Goal: Feedback & Contribution: Contribute content

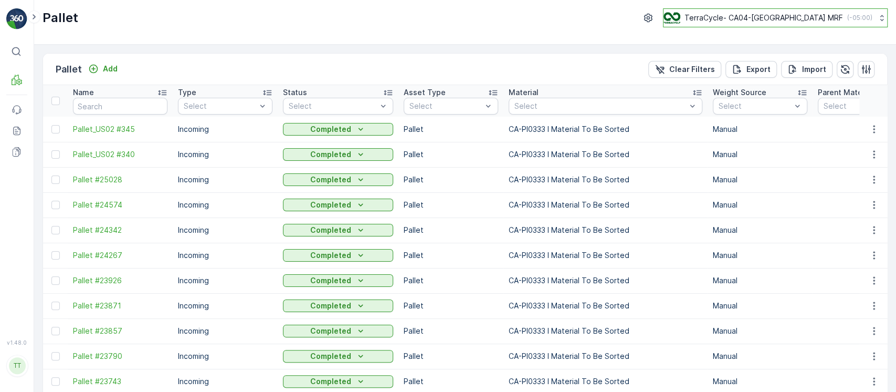
scroll to position [0, 747]
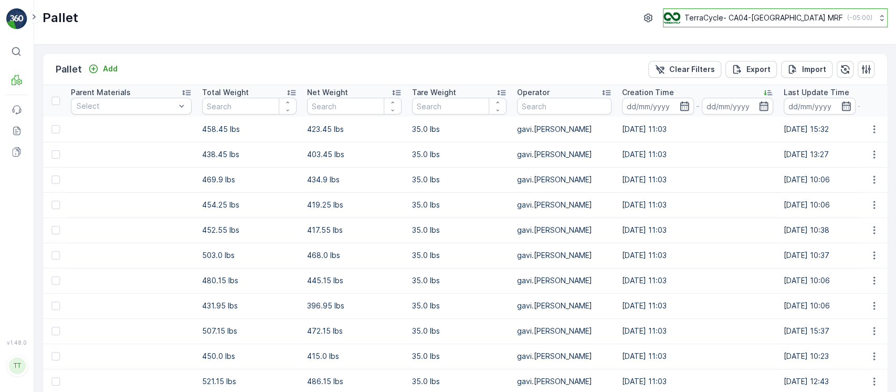
click at [760, 15] on p "TerraCycle- CA04-Canada MRF" at bounding box center [763, 18] width 159 height 10
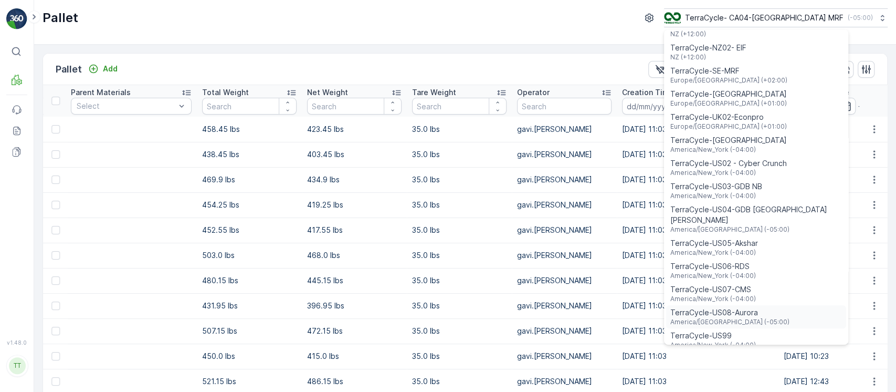
scroll to position [630, 0]
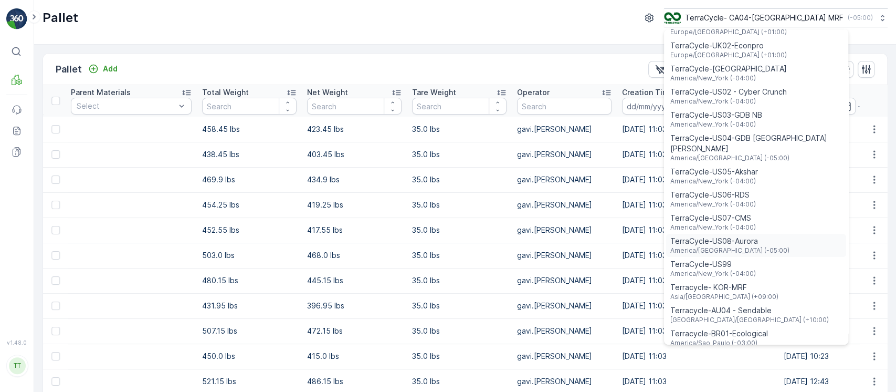
click at [787, 236] on span "TerraCycle-US08-Aurora" at bounding box center [729, 241] width 119 height 10
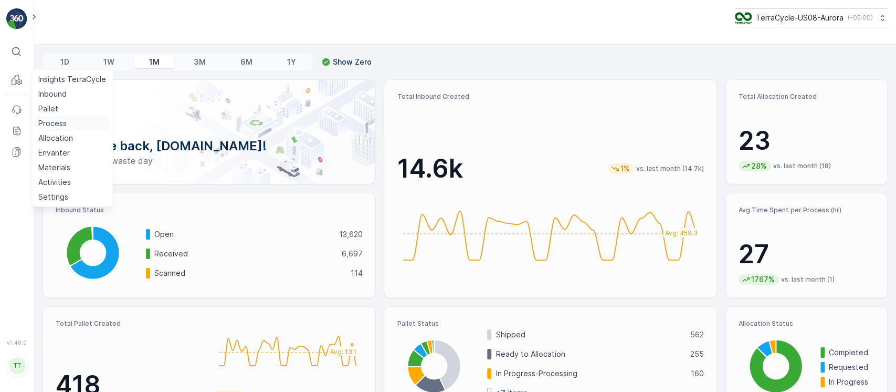
click at [56, 127] on p "Process" at bounding box center [52, 123] width 28 height 10
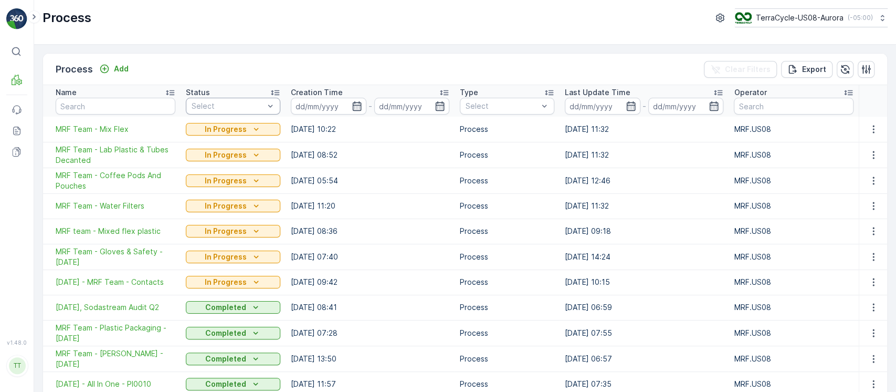
click at [226, 112] on div "Select" at bounding box center [233, 106] width 94 height 17
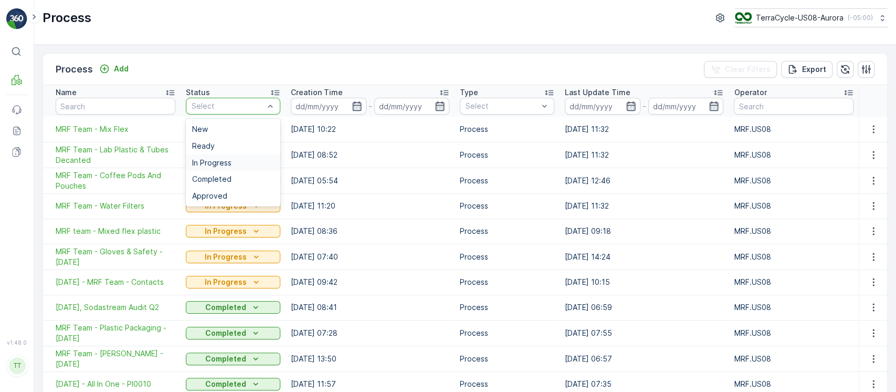
click at [213, 162] on span "In Progress" at bounding box center [211, 163] width 39 height 8
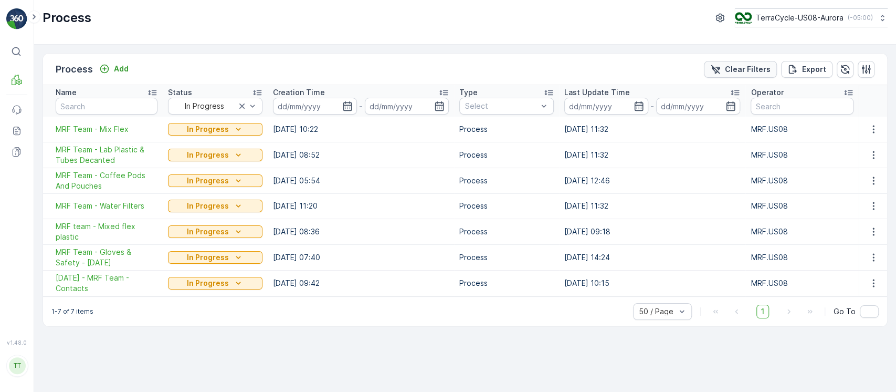
click at [733, 72] on p "Clear Filters" at bounding box center [748, 69] width 46 height 10
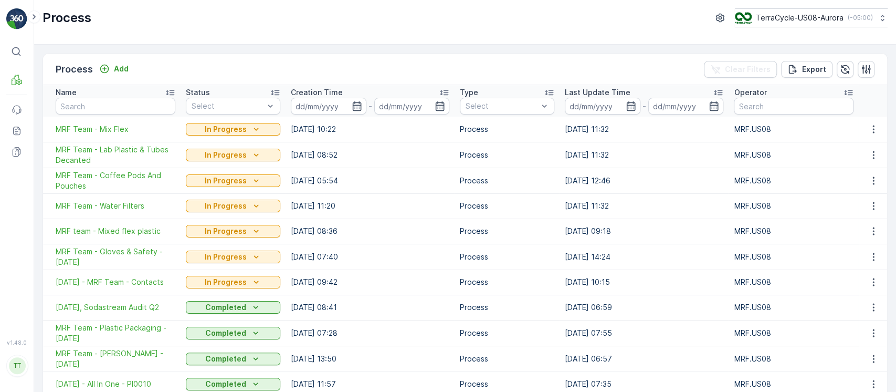
scroll to position [210, 0]
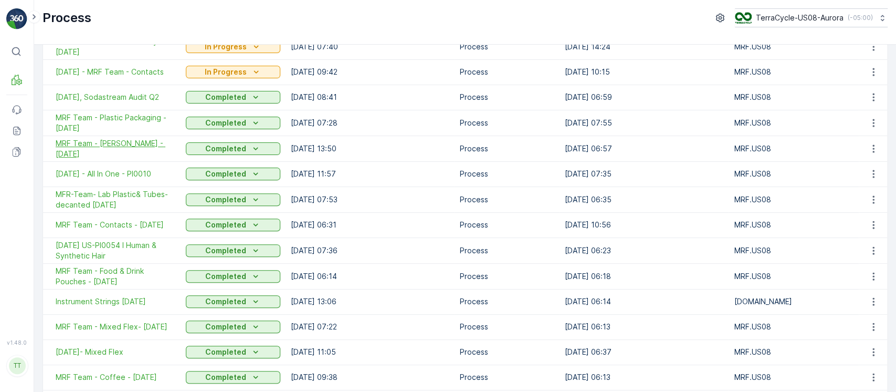
click at [125, 148] on span "MRF Team - [PERSON_NAME] - [DATE]" at bounding box center [116, 148] width 120 height 21
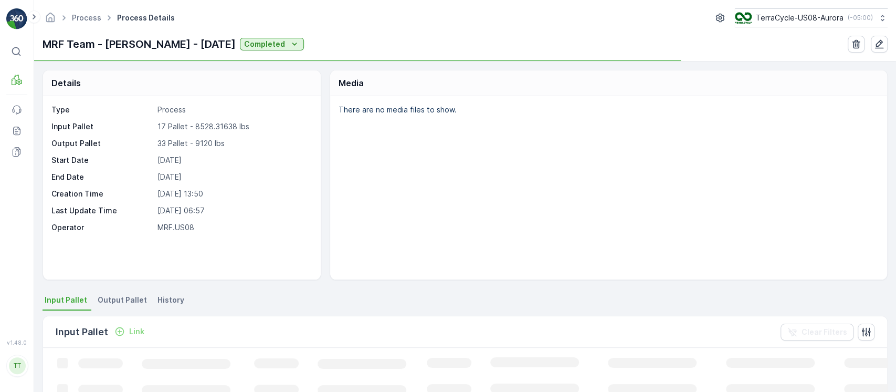
click at [140, 304] on li "Output Pallet" at bounding box center [124, 301] width 56 height 18
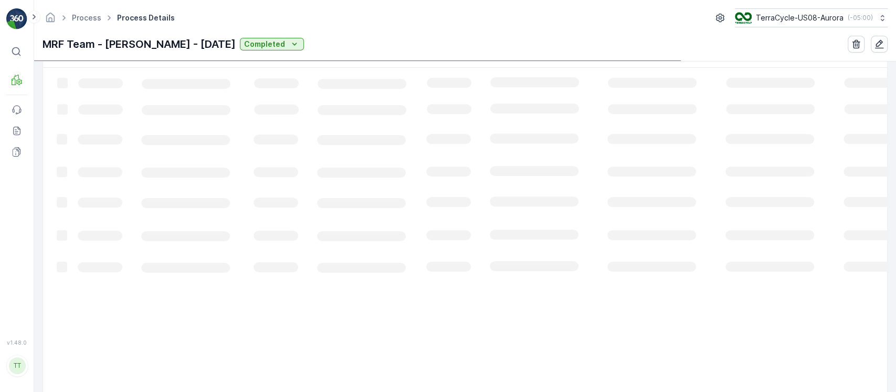
scroll to position [280, 0]
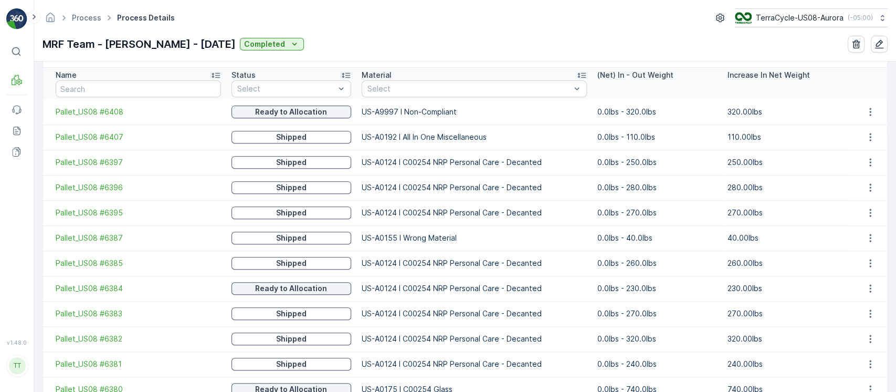
click at [394, 134] on td "US-A0192 I All In One Miscellaneous" at bounding box center [474, 136] width 236 height 25
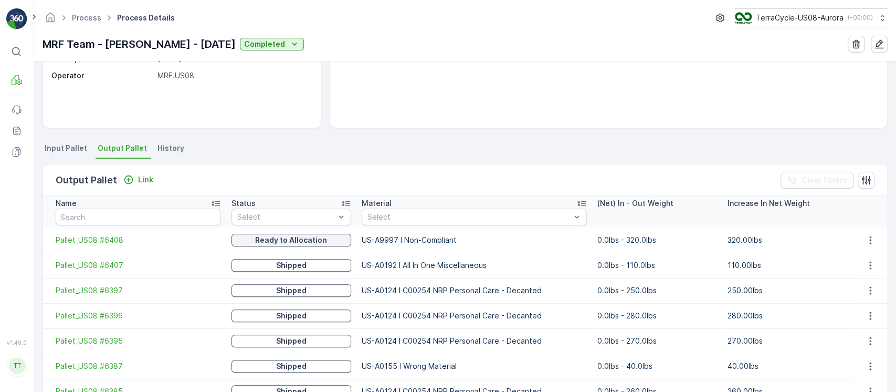
scroll to position [92, 0]
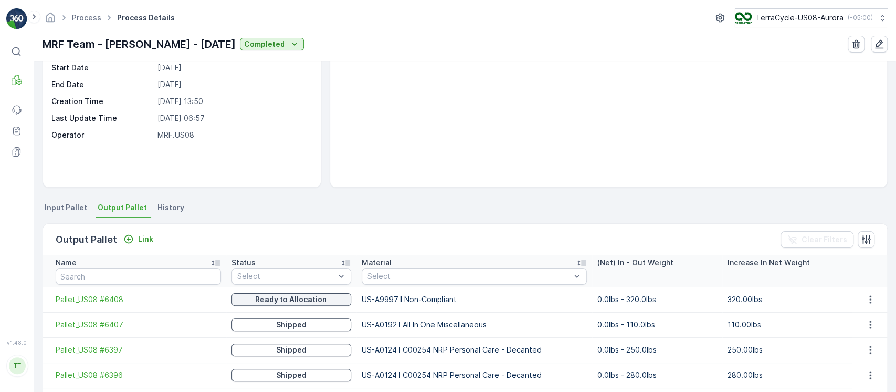
click at [155, 205] on li "History" at bounding box center [171, 209] width 33 height 18
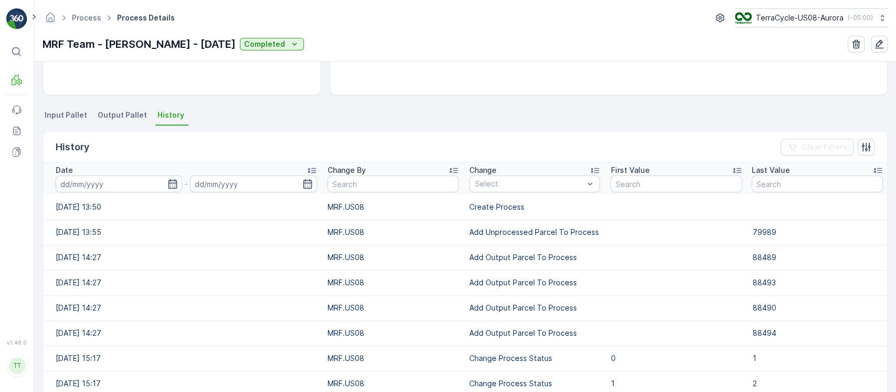
scroll to position [283, 0]
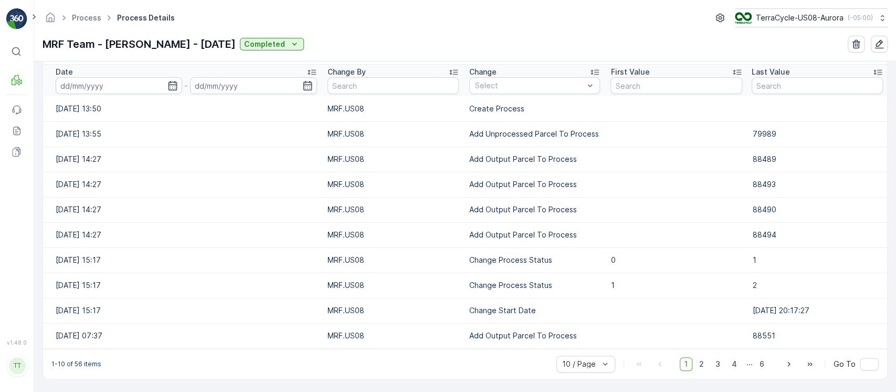
click at [370, 73] on div "Change By" at bounding box center [393, 72] width 131 height 10
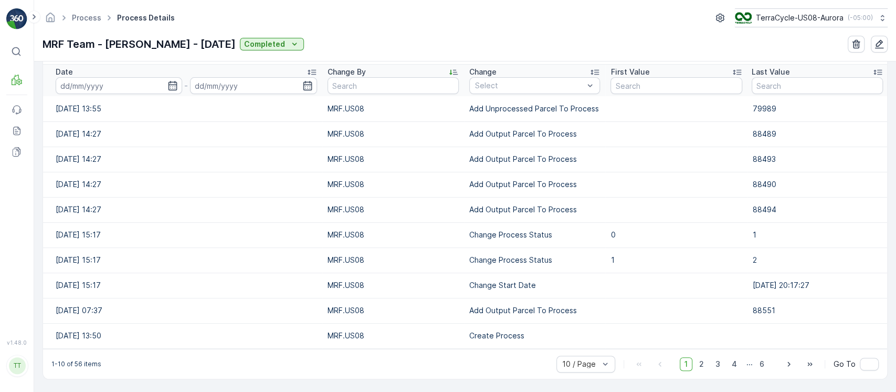
click at [396, 71] on div "Change By" at bounding box center [393, 72] width 131 height 10
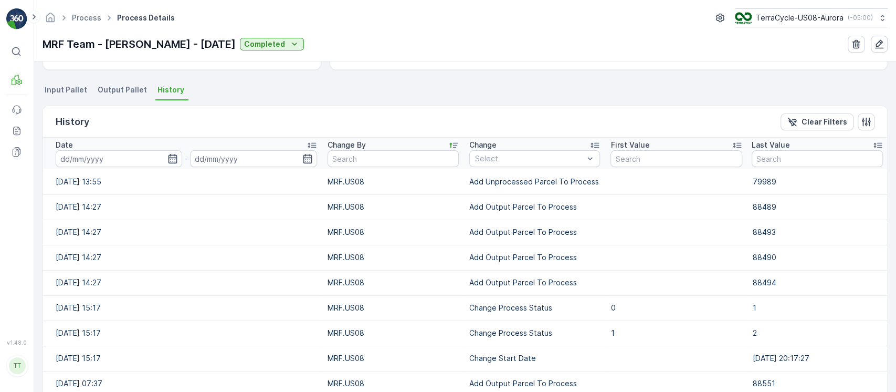
scroll to position [143, 0]
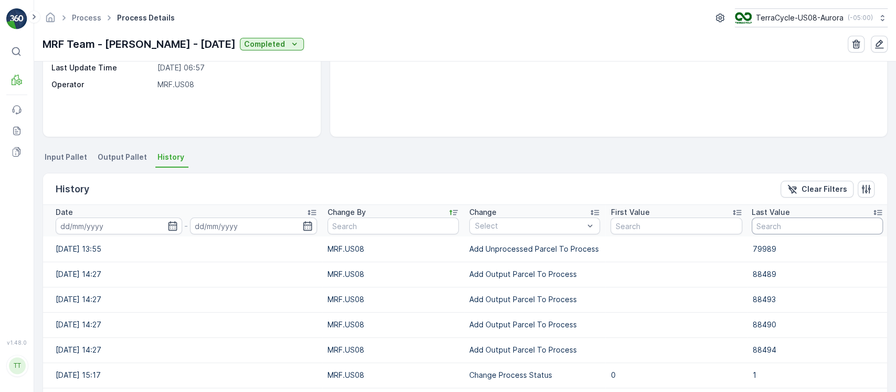
click at [772, 225] on input "text" at bounding box center [817, 225] width 131 height 17
paste input "88817"
type input "88817"
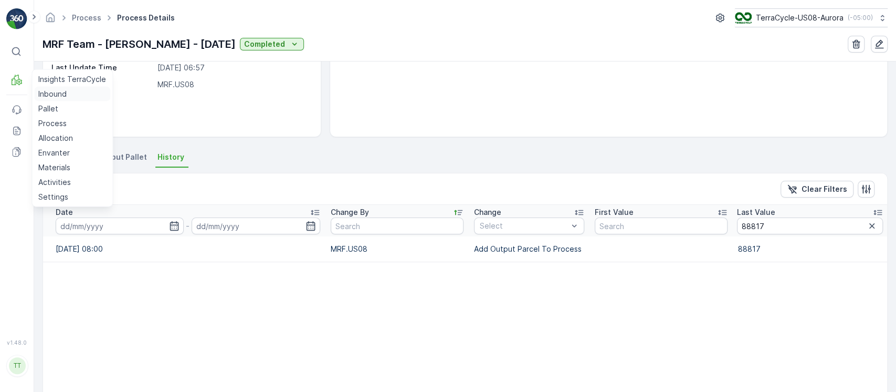
click at [46, 93] on p "Inbound" at bounding box center [52, 94] width 28 height 10
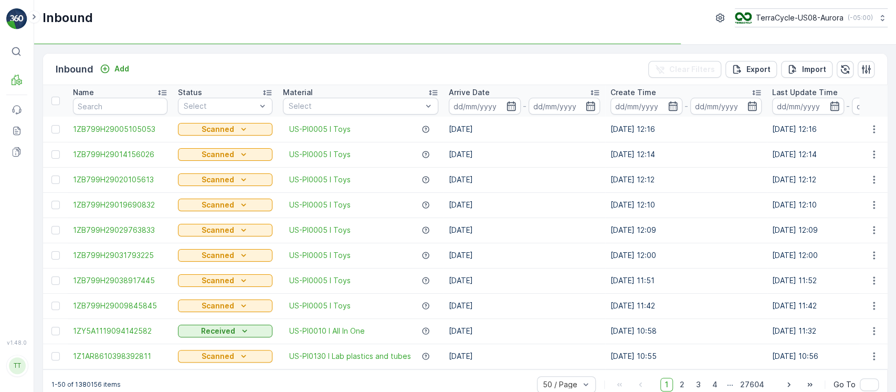
click at [423, 102] on div at bounding box center [355, 106] width 135 height 8
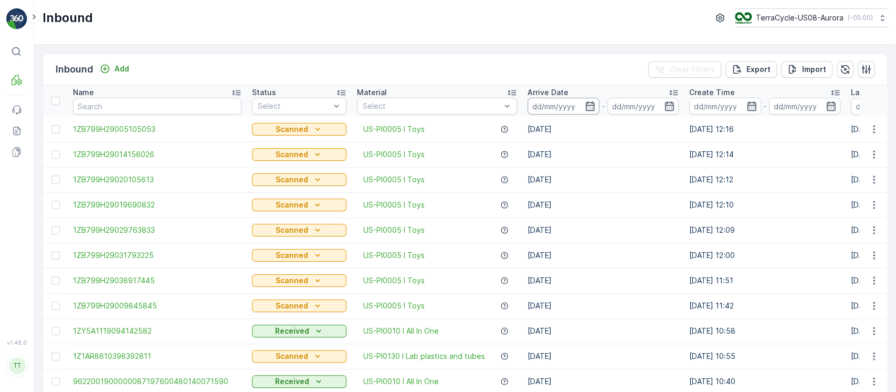
click at [541, 105] on input at bounding box center [564, 106] width 72 height 17
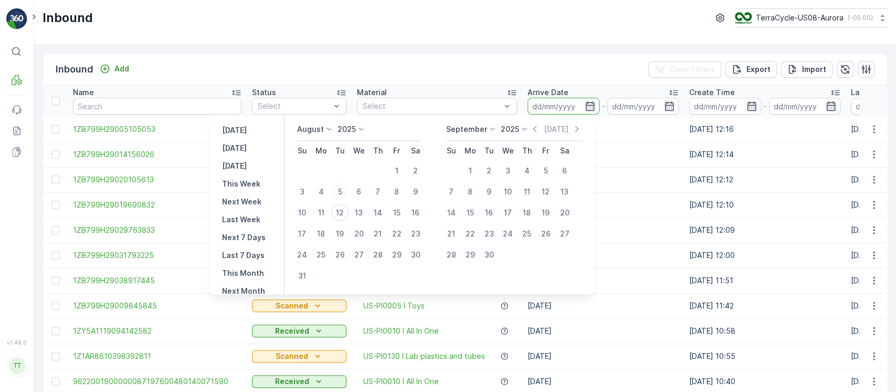
click at [347, 191] on div "5" at bounding box center [340, 191] width 17 height 17
type input "05.08.2025"
click at [324, 209] on div "11" at bounding box center [321, 212] width 17 height 17
type input "[DATE]"
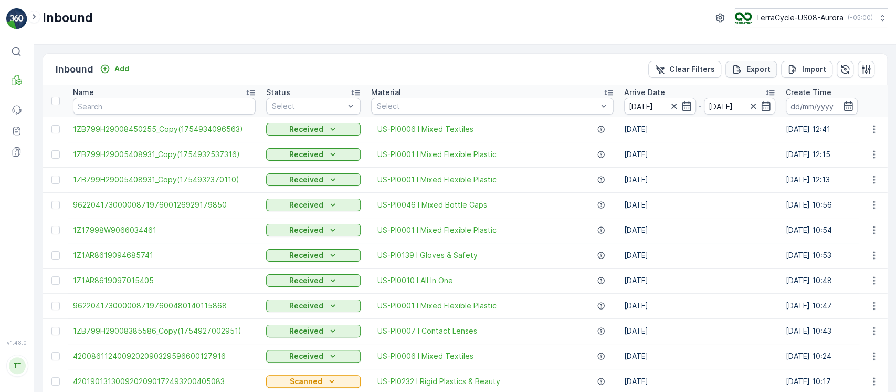
click at [761, 69] on p "Export" at bounding box center [758, 69] width 24 height 10
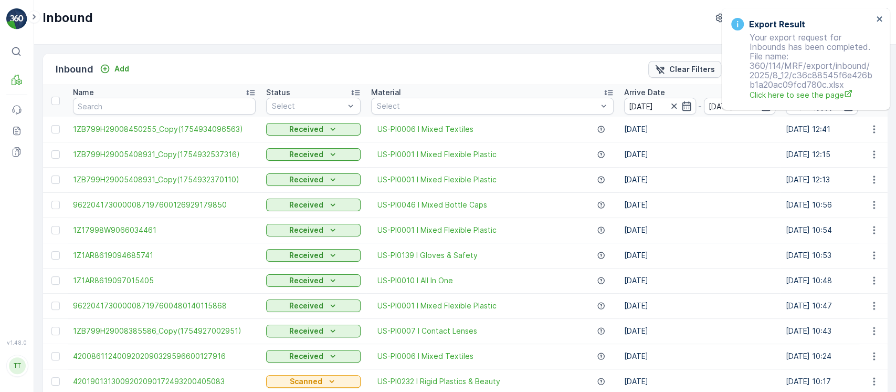
click at [663, 66] on icon "Clear Filters" at bounding box center [660, 69] width 10 height 10
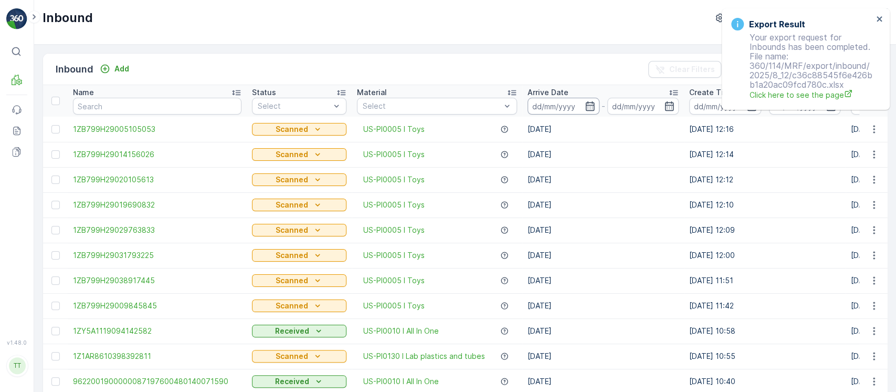
click at [564, 103] on input at bounding box center [564, 106] width 72 height 17
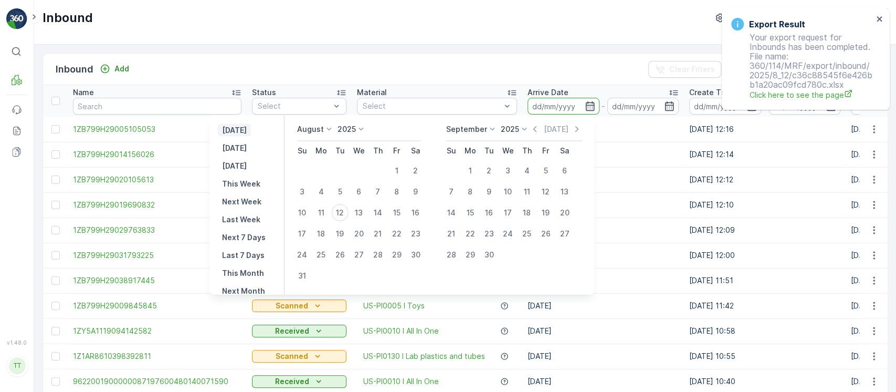
click at [246, 127] on p "[DATE]" at bounding box center [234, 130] width 25 height 10
type input "11.08.2025"
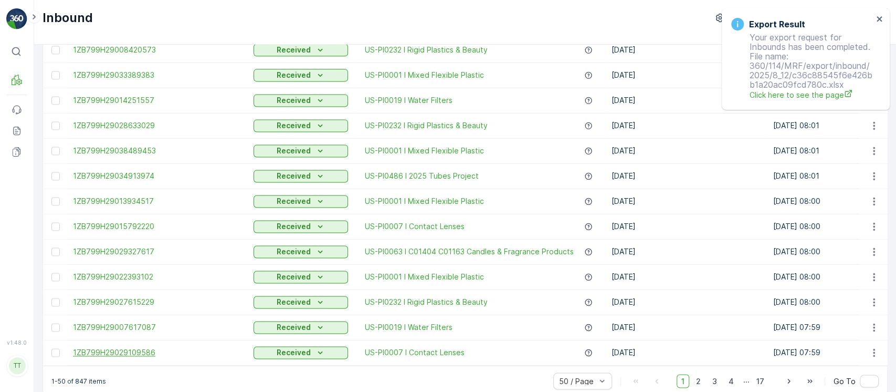
scroll to position [1029, 0]
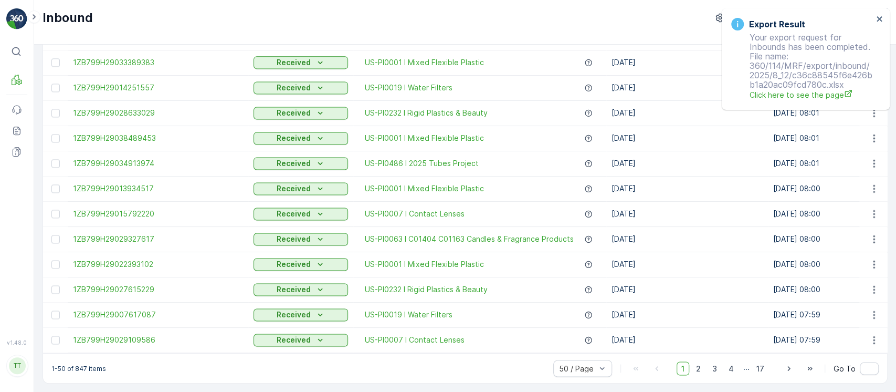
click at [79, 364] on p "1-50 of 847 items" at bounding box center [78, 368] width 55 height 8
copy p "847"
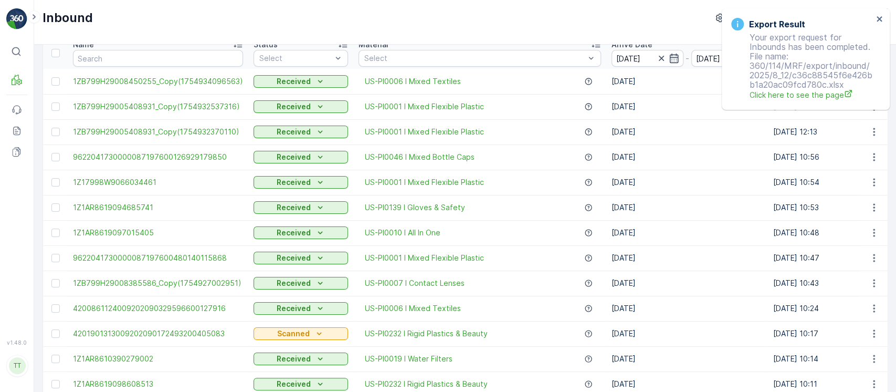
scroll to position [0, 0]
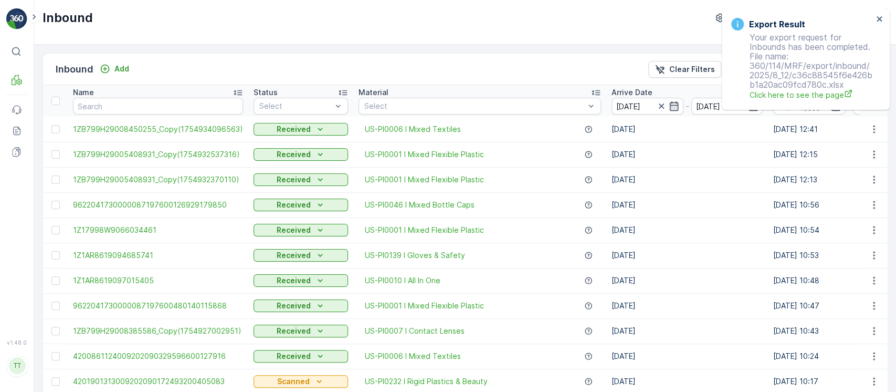
drag, startPoint x: 676, startPoint y: 61, endPoint x: 809, endPoint y: 27, distance: 137.6
click at [677, 61] on button "Clear Filters" at bounding box center [684, 69] width 73 height 17
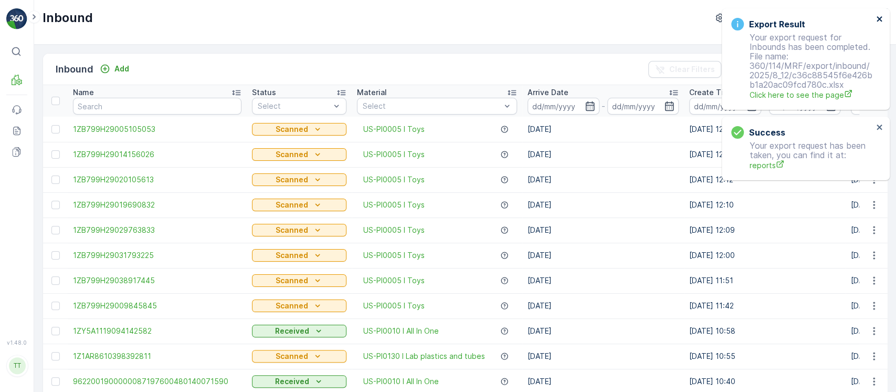
click at [880, 20] on icon "close" at bounding box center [879, 19] width 7 height 8
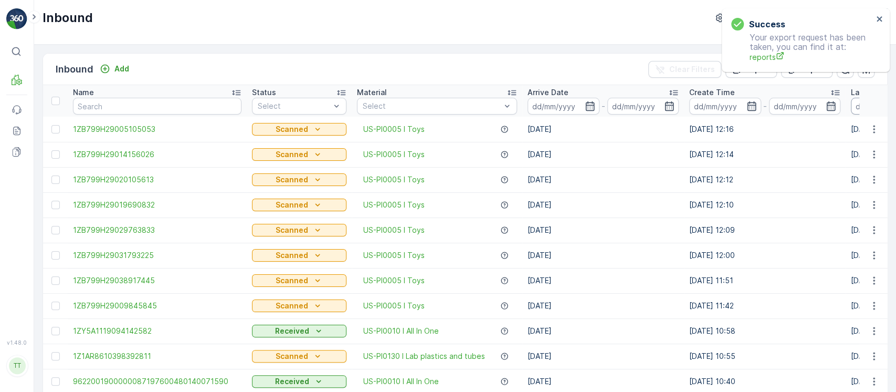
click at [851, 108] on input at bounding box center [887, 106] width 72 height 17
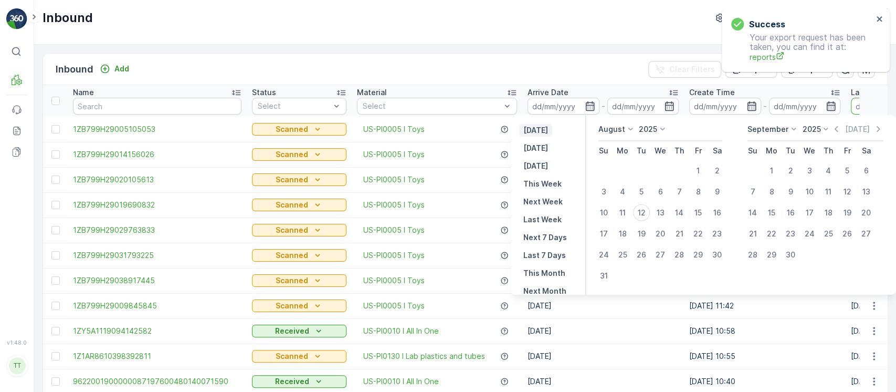
click at [542, 125] on p "Yesterday" at bounding box center [535, 130] width 25 height 10
type input "11.08.2025"
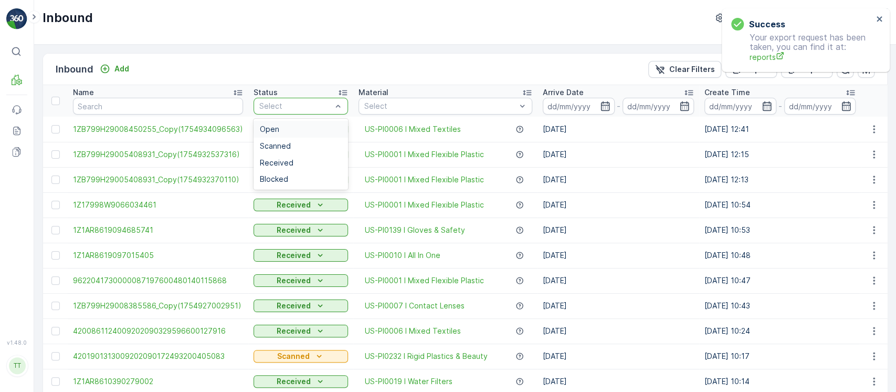
click at [281, 102] on div at bounding box center [295, 106] width 75 height 8
click at [285, 160] on span "Received" at bounding box center [277, 163] width 34 height 8
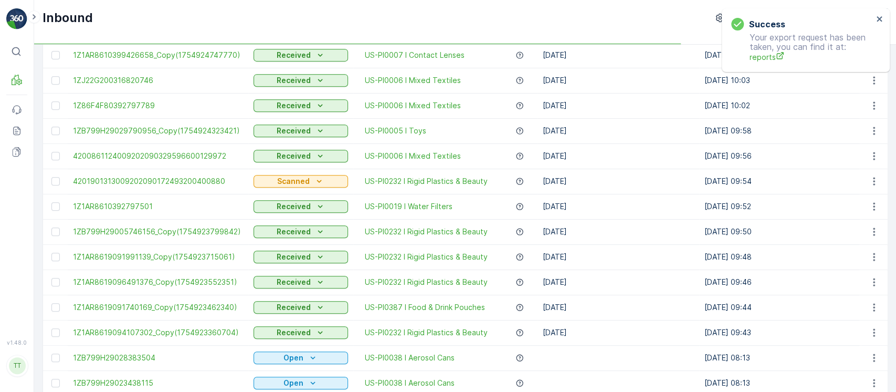
scroll to position [1029, 0]
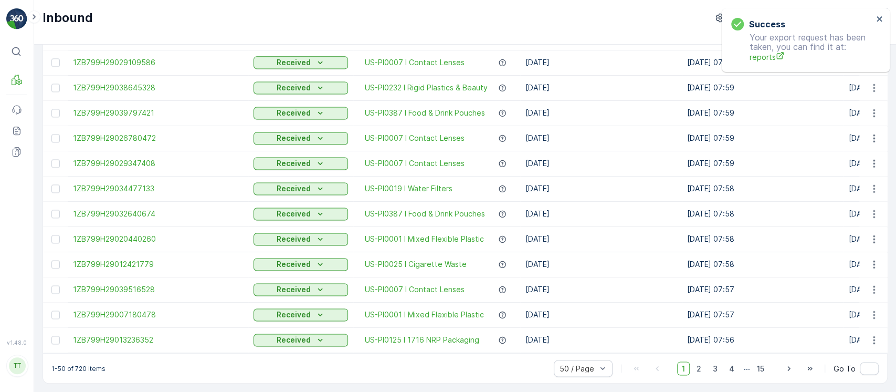
click at [79, 367] on p "1-50 of 720 items" at bounding box center [78, 368] width 54 height 8
copy p "720"
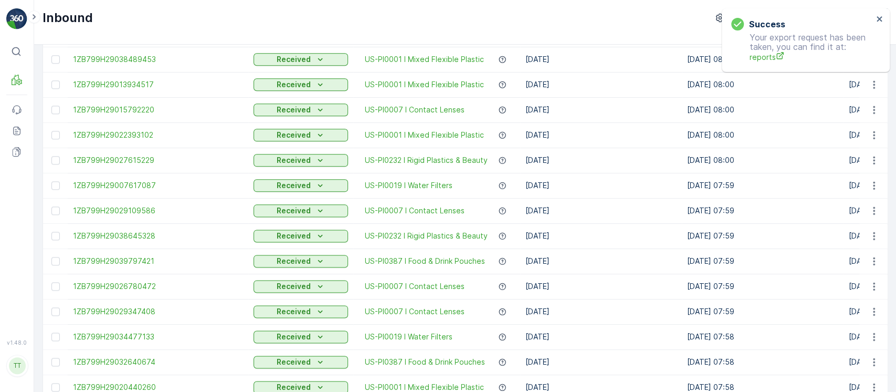
scroll to position [819, 0]
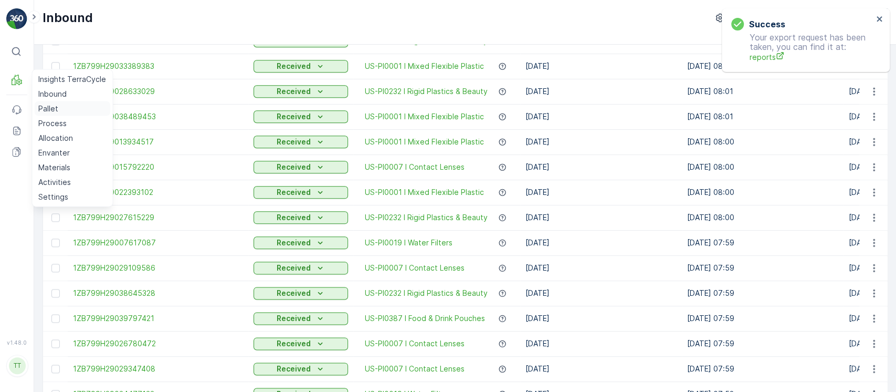
click at [55, 101] on link "Pallet" at bounding box center [72, 108] width 76 height 15
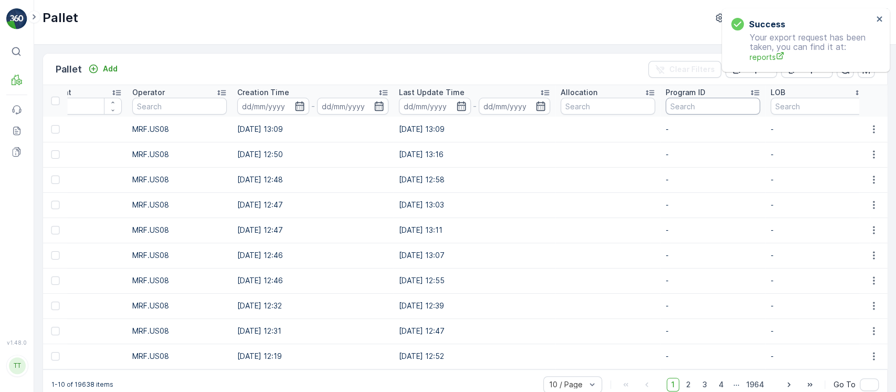
scroll to position [0, 1462]
click at [767, 111] on input "text" at bounding box center [814, 106] width 94 height 17
type input "mat"
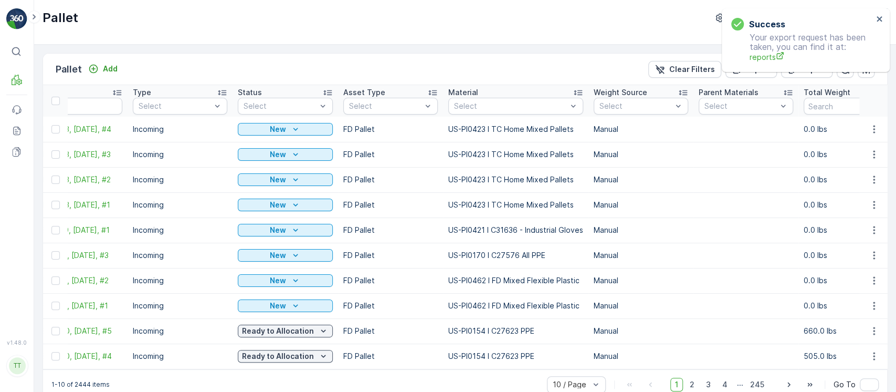
scroll to position [0, 37]
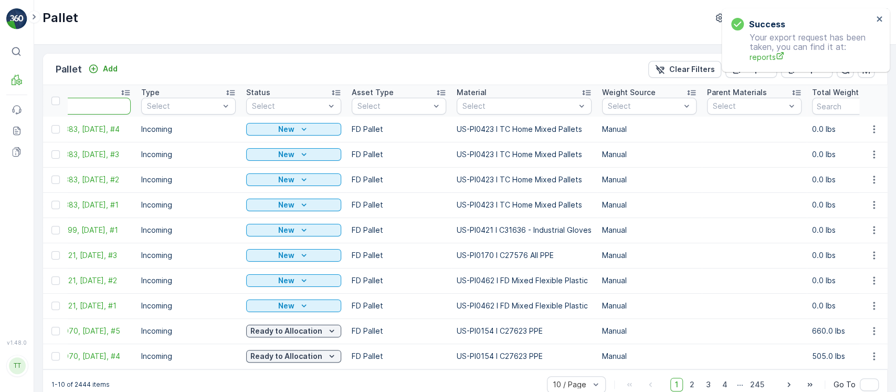
click at [82, 103] on input "text" at bounding box center [83, 106] width 94 height 17
click at [107, 96] on div "Name" at bounding box center [83, 92] width 94 height 10
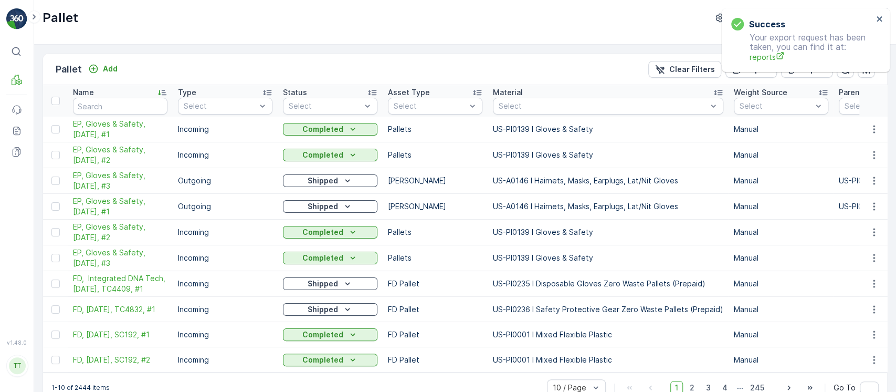
click at [125, 91] on div "Name" at bounding box center [120, 92] width 94 height 10
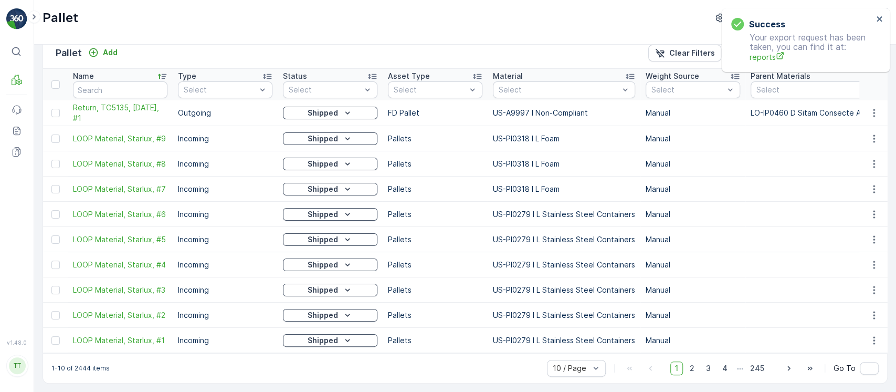
scroll to position [20, 0]
click at [562, 347] on span "50 / Page" at bounding box center [570, 345] width 35 height 8
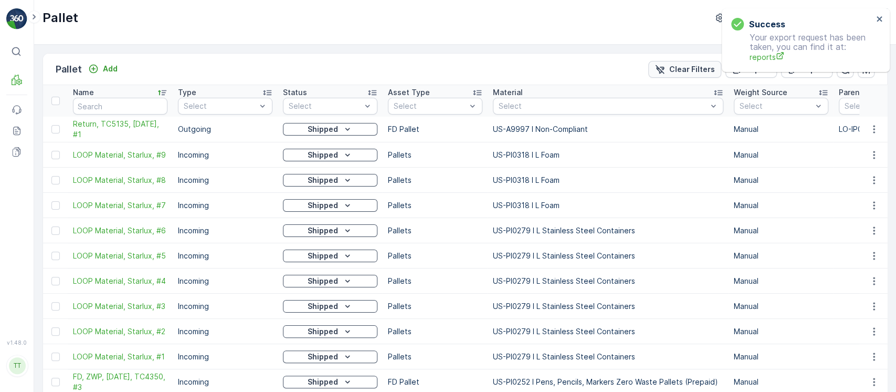
click at [690, 71] on p "Clear Filters" at bounding box center [692, 69] width 46 height 10
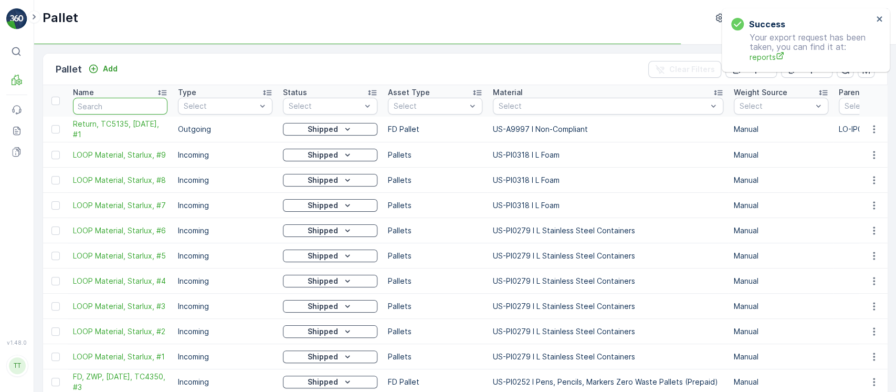
click at [112, 106] on input "text" at bounding box center [120, 106] width 94 height 17
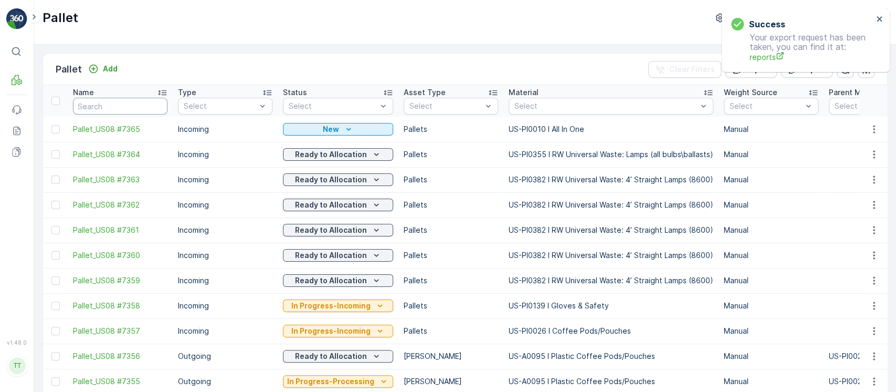
click at [112, 108] on input "text" at bounding box center [120, 106] width 94 height 17
type input "fd"
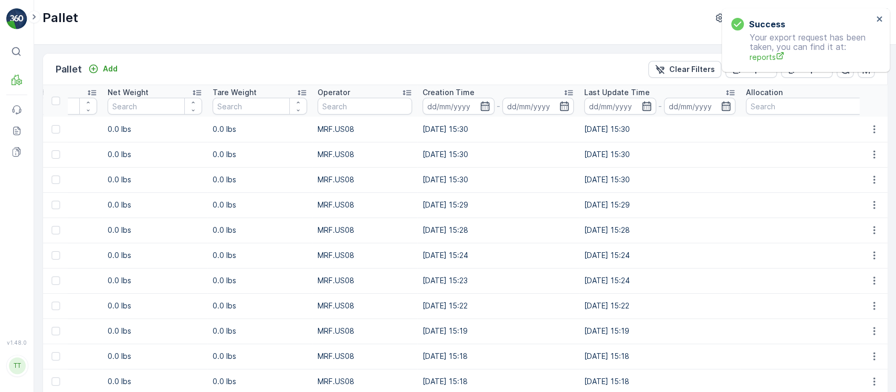
scroll to position [0, 939]
click at [612, 104] on input at bounding box center [621, 106] width 72 height 17
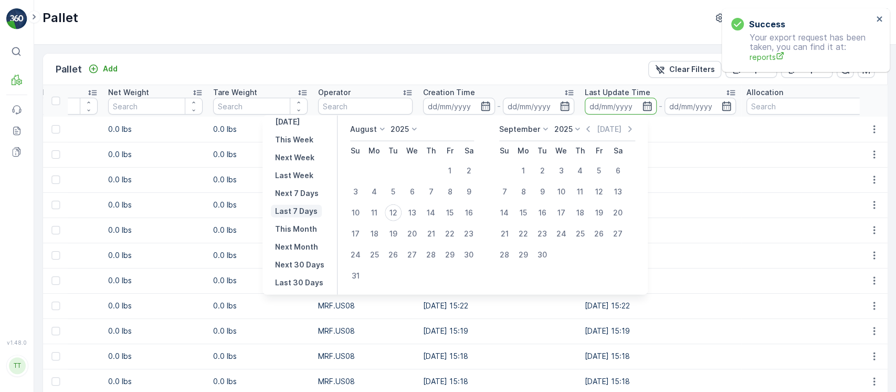
scroll to position [73, 0]
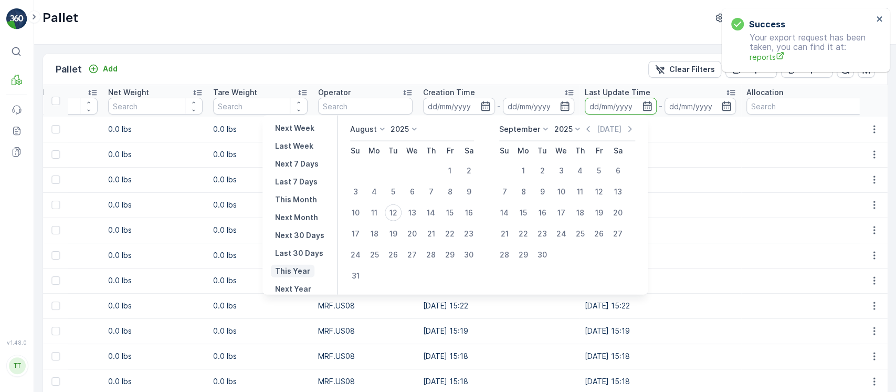
click at [305, 268] on p "This Year" at bounding box center [292, 271] width 35 height 10
type input "01.01.2025"
type input "31.12.2025"
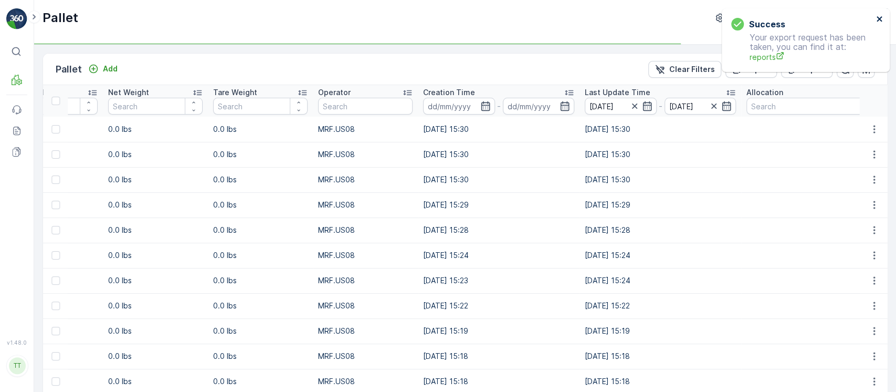
click at [878, 20] on icon "close" at bounding box center [879, 18] width 5 height 5
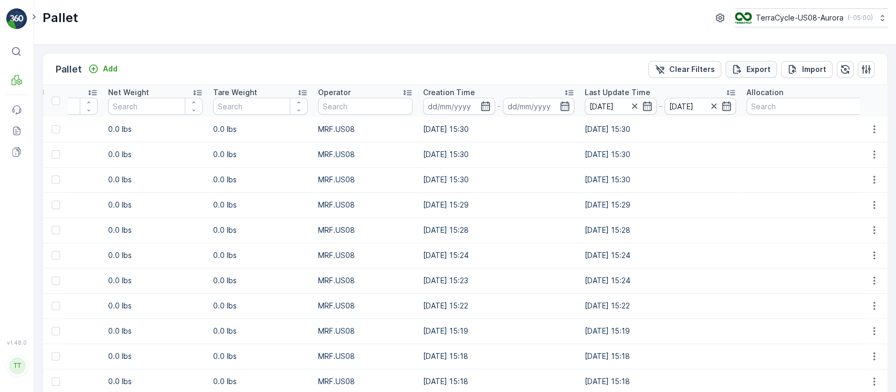
click at [757, 66] on p "Export" at bounding box center [758, 69] width 24 height 10
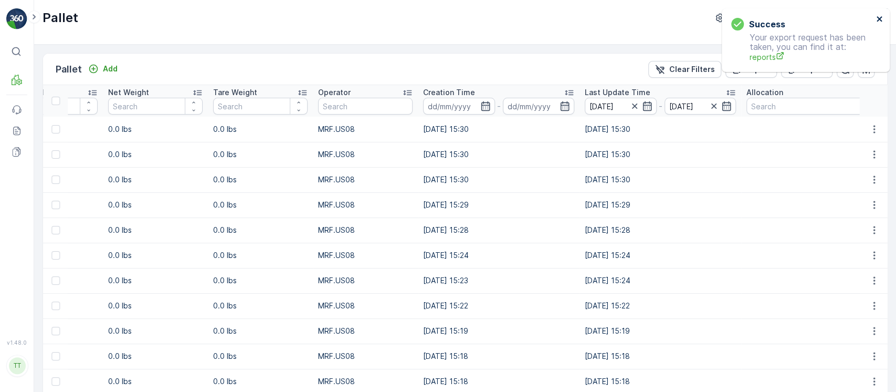
click at [882, 20] on icon "close" at bounding box center [879, 19] width 7 height 8
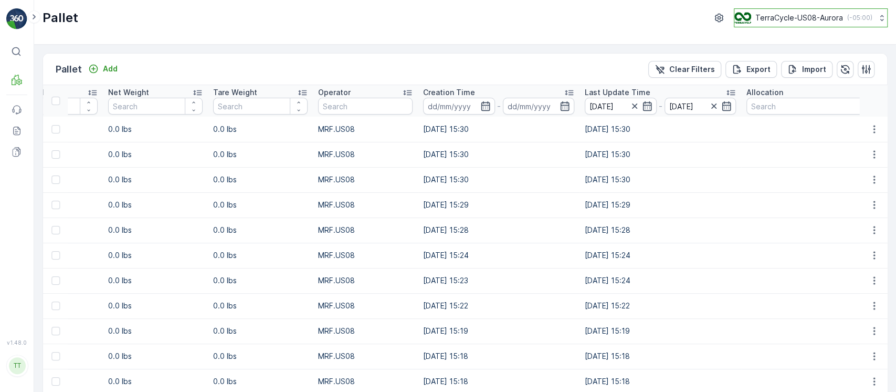
click at [782, 24] on button "TerraCycle-US08-Aurora ( -05:00 )" at bounding box center [811, 17] width 154 height 19
type input "cyb"
click at [785, 57] on div "TerraCycle-US02 - Cyber Crunch America/New_York (-04:00)" at bounding box center [815, 68] width 156 height 23
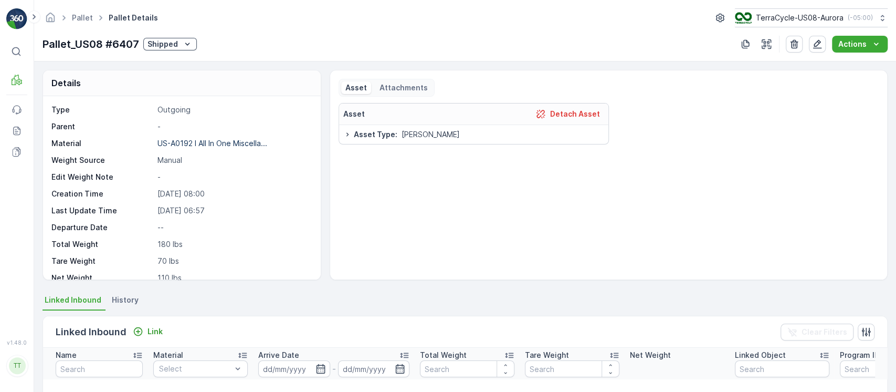
click at [130, 296] on span "History" at bounding box center [125, 299] width 27 height 10
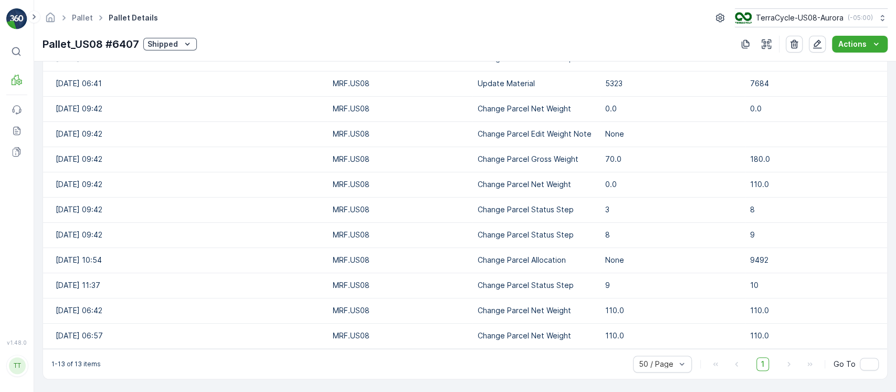
scroll to position [149, 0]
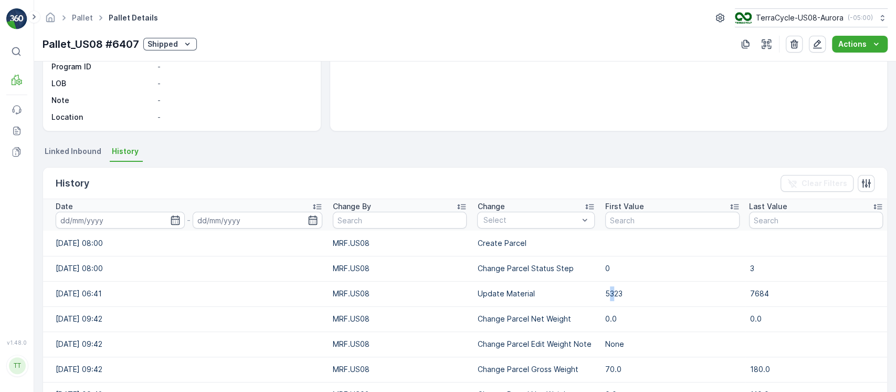
click at [614, 297] on td "5323" at bounding box center [672, 293] width 145 height 25
copy td "5323"
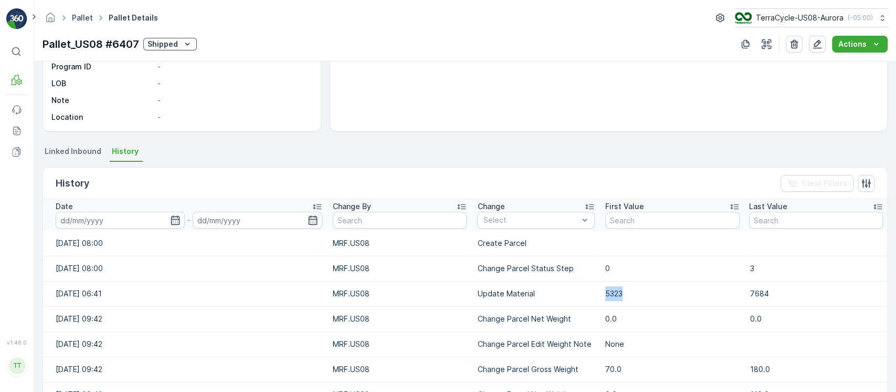
click at [88, 18] on link "Pallet" at bounding box center [82, 17] width 21 height 9
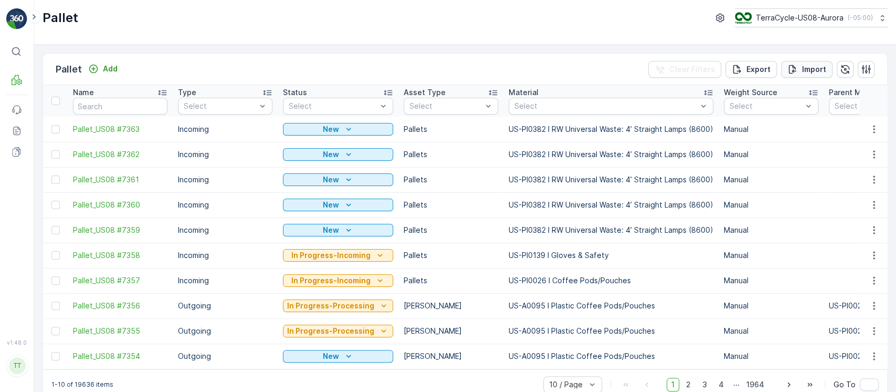
click at [826, 72] on button "Import" at bounding box center [806, 69] width 51 height 17
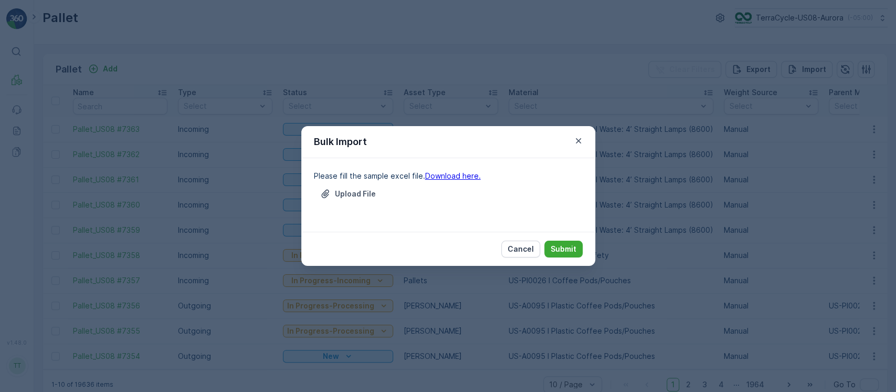
click at [432, 177] on link "Download here." at bounding box center [453, 175] width 56 height 9
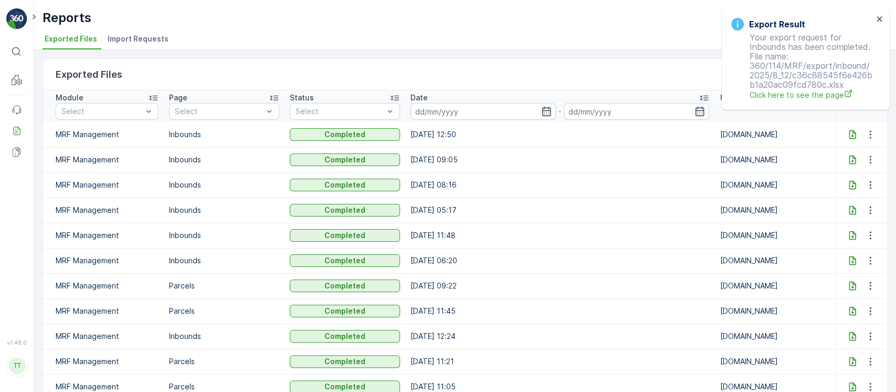
click at [852, 133] on icon at bounding box center [852, 134] width 7 height 9
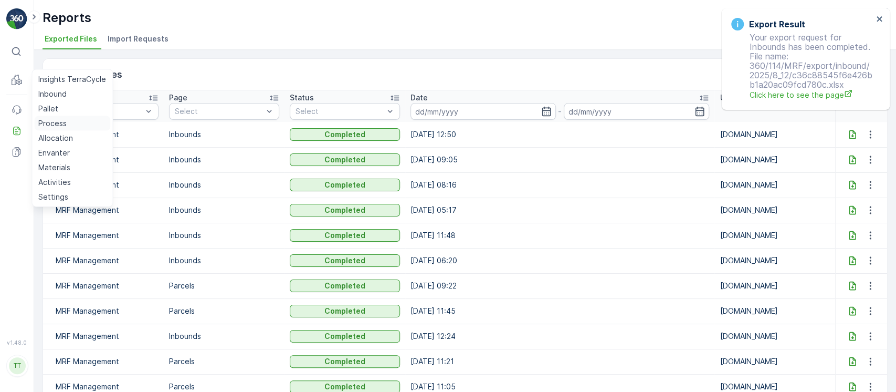
click at [57, 123] on p "Process" at bounding box center [52, 123] width 28 height 10
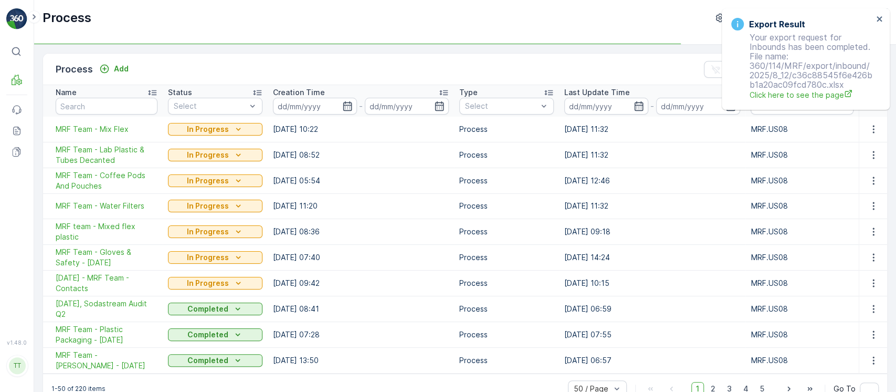
click at [262, 101] on div "Select" at bounding box center [215, 106] width 94 height 17
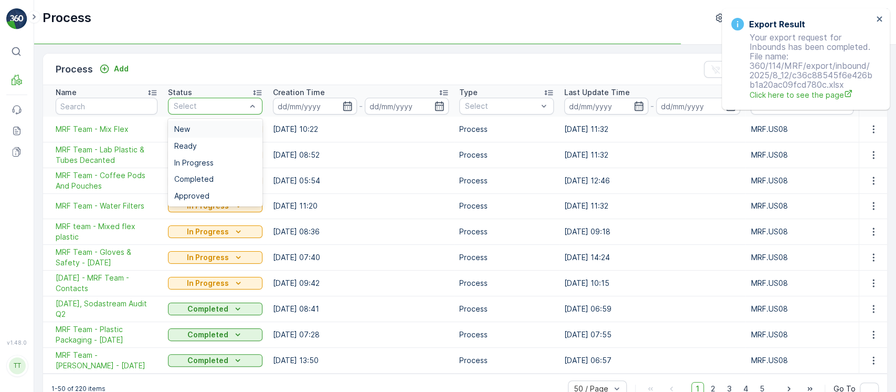
click at [226, 122] on div "New" at bounding box center [215, 129] width 94 height 17
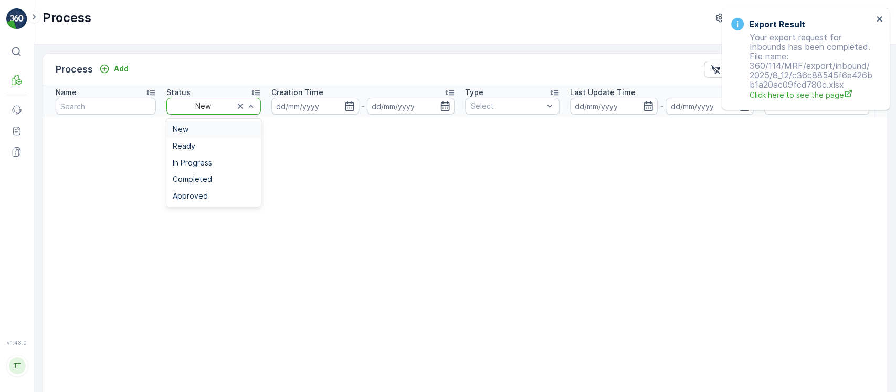
click at [256, 104] on div "New" at bounding box center [213, 106] width 94 height 17
click at [235, 140] on div "Ready" at bounding box center [213, 146] width 94 height 17
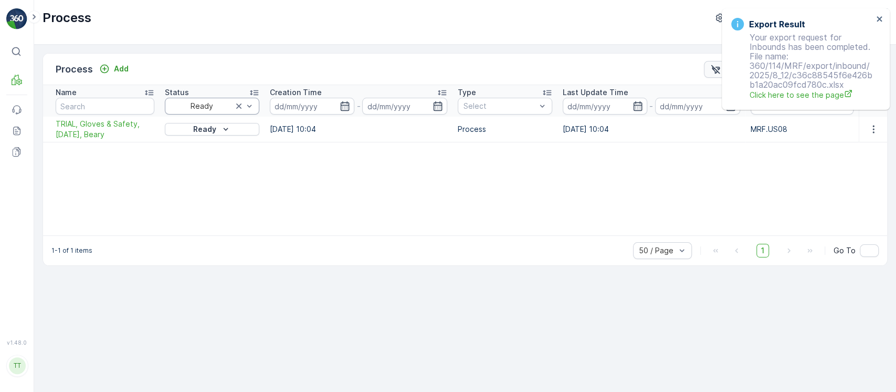
click at [717, 71] on icon "Clear Filters" at bounding box center [715, 69] width 10 height 10
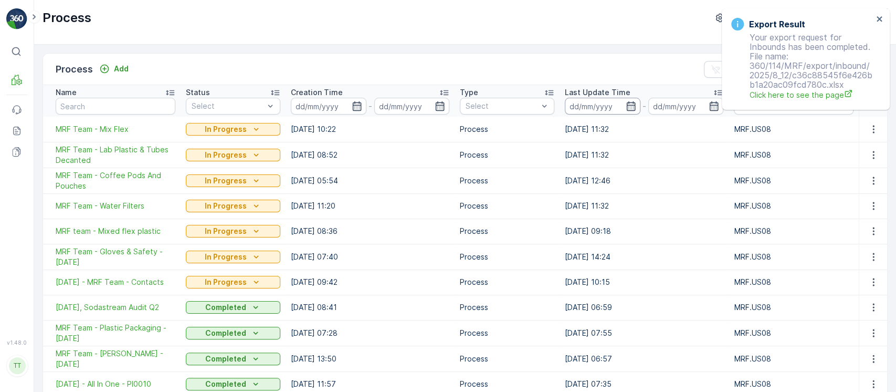
click at [618, 108] on input at bounding box center [603, 106] width 76 height 17
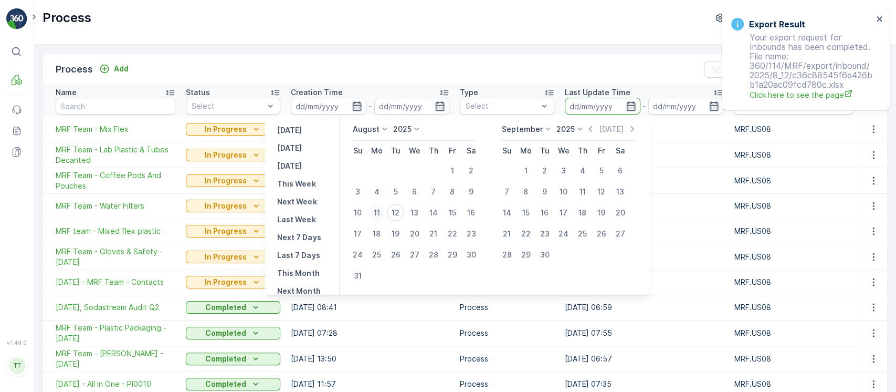
click at [385, 212] on div "11" at bounding box center [376, 212] width 17 height 17
type input "[DATE]"
click at [402, 212] on div "12" at bounding box center [395, 212] width 17 height 17
type input "[DATE]"
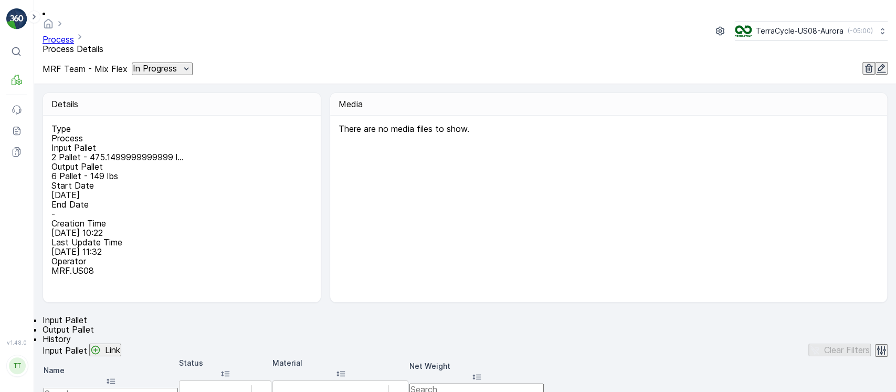
drag, startPoint x: 170, startPoint y: 301, endPoint x: 205, endPoint y: 170, distance: 135.5
click at [71, 333] on span "History" at bounding box center [57, 338] width 28 height 10
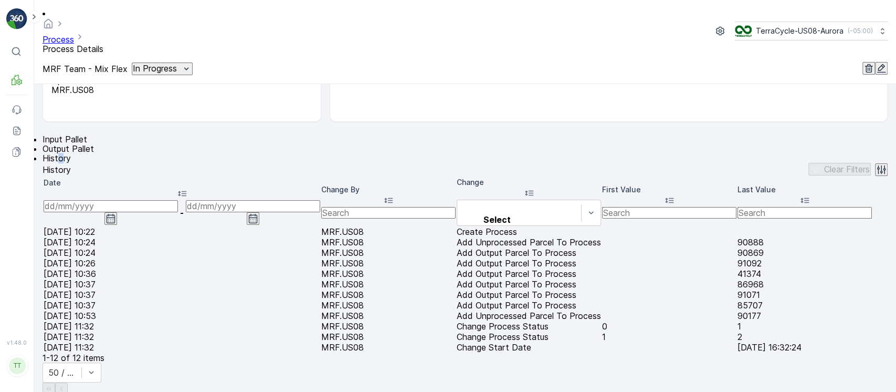
scroll to position [210, 0]
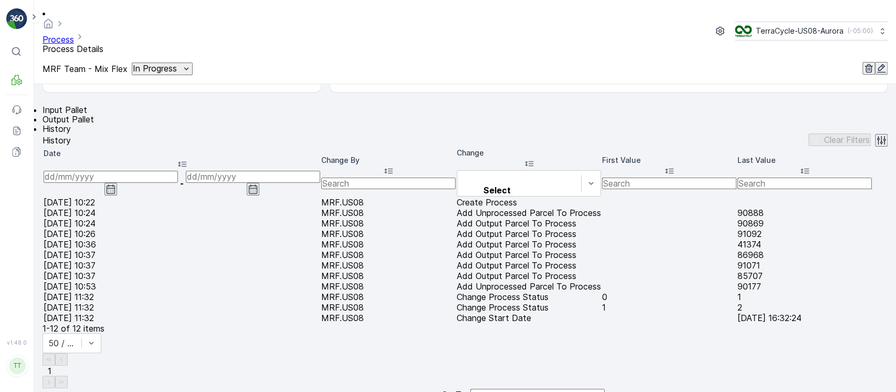
click at [500, 217] on td "Add Unprocessed Parcel To Process" at bounding box center [529, 212] width 144 height 9
copy td "Add Unprocessed Parcel To Process"
click at [503, 173] on div at bounding box center [518, 179] width 113 height 12
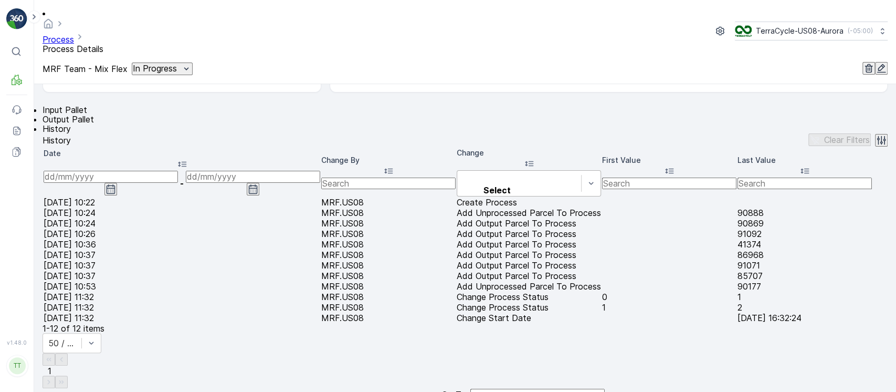
paste input "Add Unprocessed Parcel To Process"
type input "Add Unprocessed Parcel To Process"
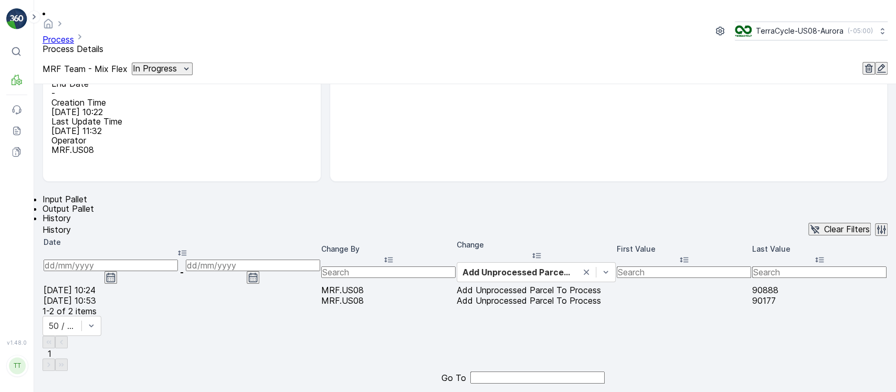
scroll to position [150, 0]
click at [134, 259] on input at bounding box center [111, 265] width 134 height 12
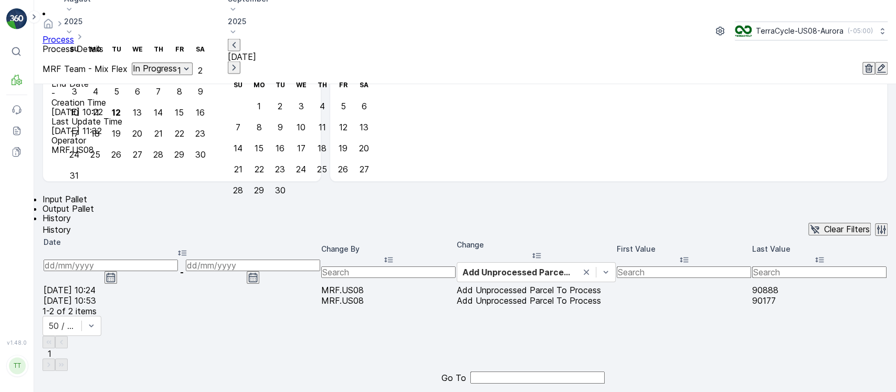
type input "[DATE]"
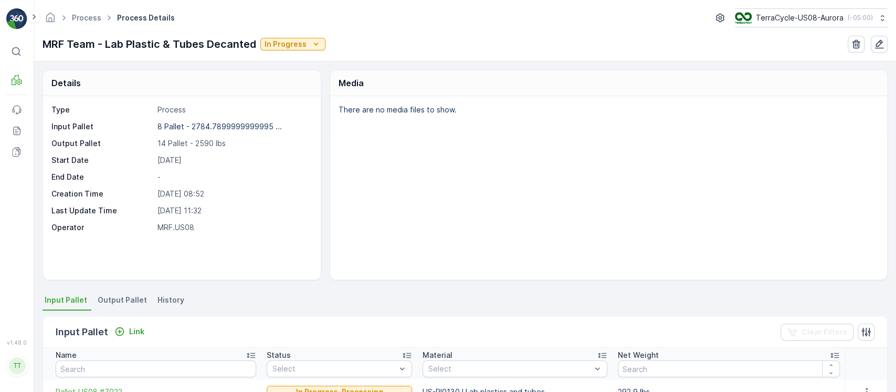
drag, startPoint x: 163, startPoint y: 301, endPoint x: 238, endPoint y: 196, distance: 129.5
click at [163, 302] on span "History" at bounding box center [170, 299] width 27 height 10
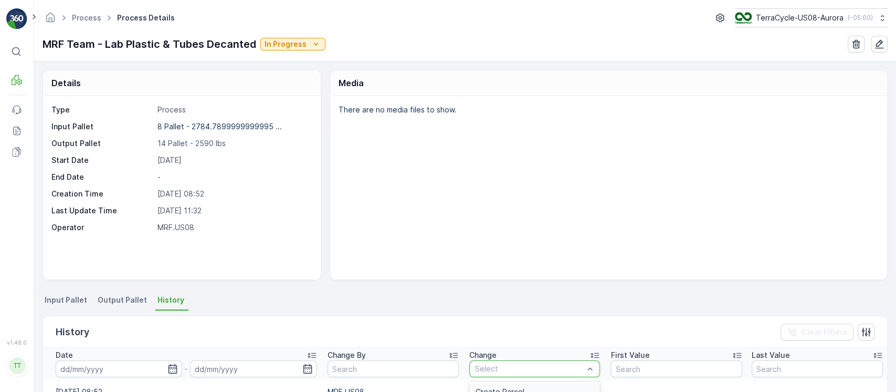
paste input "Add Unprocessed Parcel To Process"
type input "Add Unprocessed Parcel To Process"
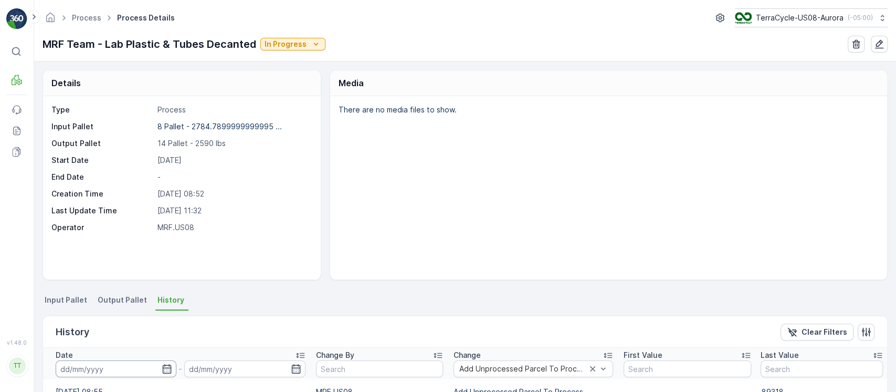
drag, startPoint x: 105, startPoint y: 367, endPoint x: 103, endPoint y: 362, distance: 5.7
click at [105, 367] on input at bounding box center [116, 368] width 121 height 17
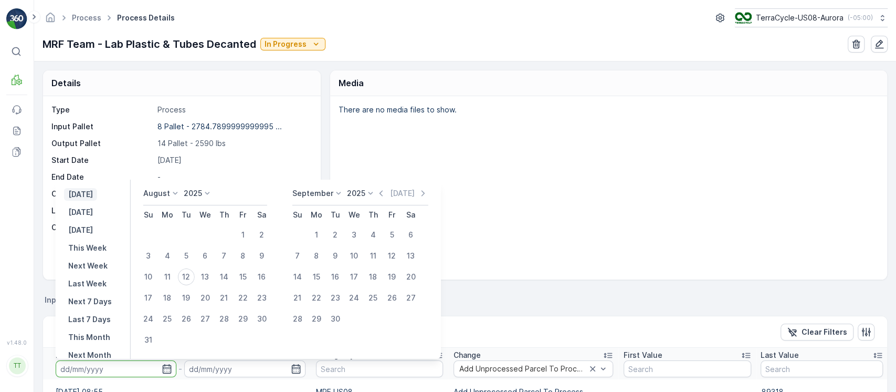
click at [93, 193] on p "[DATE]" at bounding box center [80, 194] width 25 height 10
type input "[DATE]"
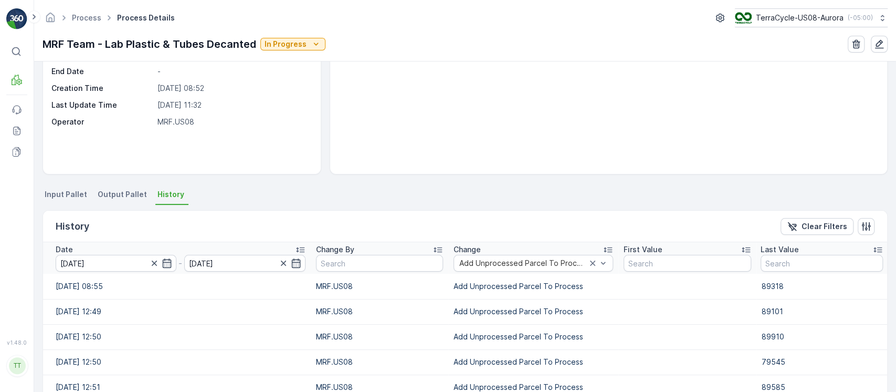
scroll to position [233, 0]
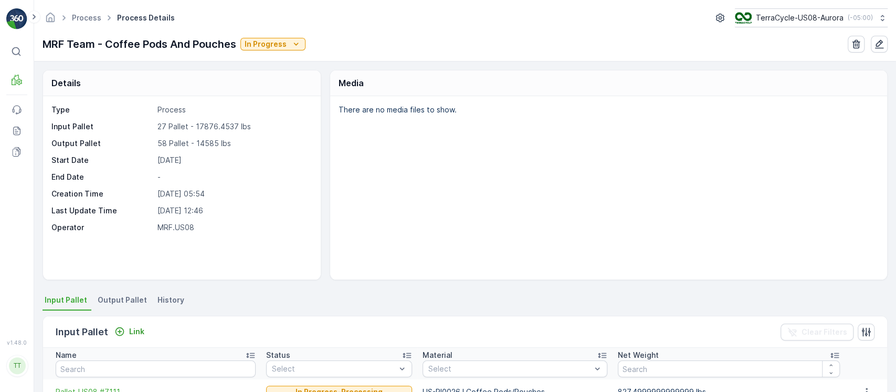
drag, startPoint x: 151, startPoint y: 305, endPoint x: 168, endPoint y: 290, distance: 22.7
click at [155, 306] on li "History" at bounding box center [171, 301] width 33 height 18
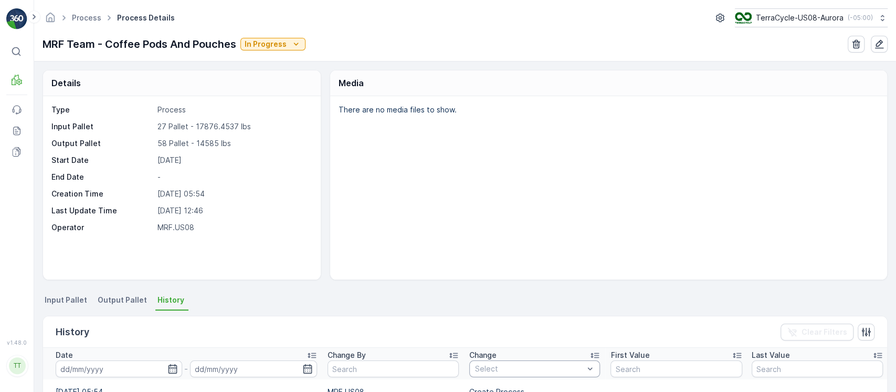
click at [567, 369] on div at bounding box center [529, 368] width 111 height 8
paste input "Add Unprocessed Parcel To Process"
type input "Add Unprocessed Parcel To Process"
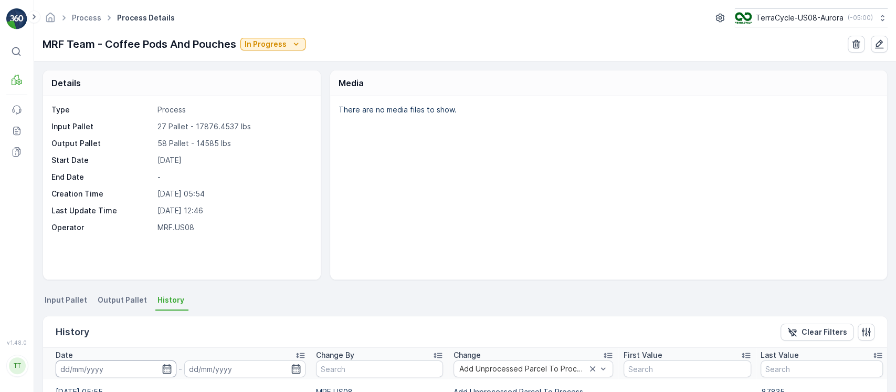
click at [109, 374] on input at bounding box center [116, 368] width 121 height 17
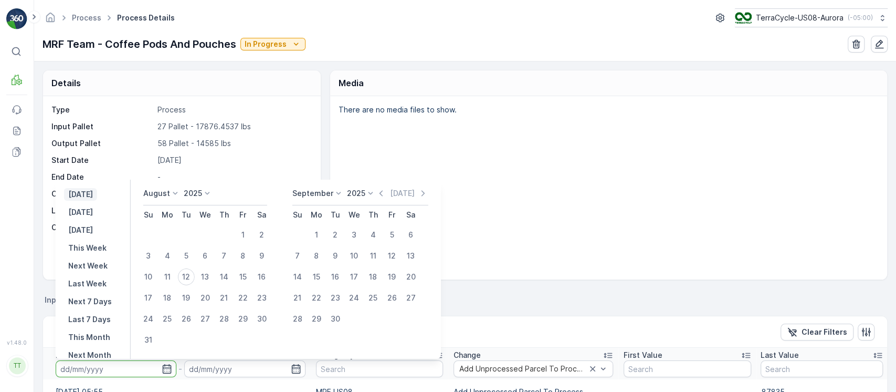
click at [90, 198] on p "[DATE]" at bounding box center [80, 194] width 25 height 10
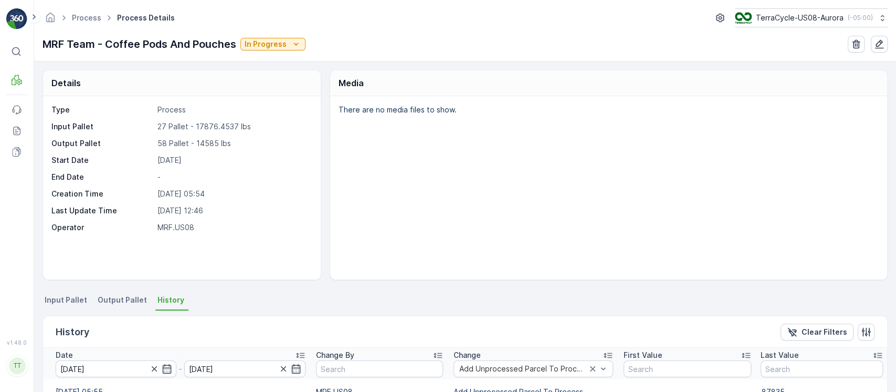
type input "[DATE]"
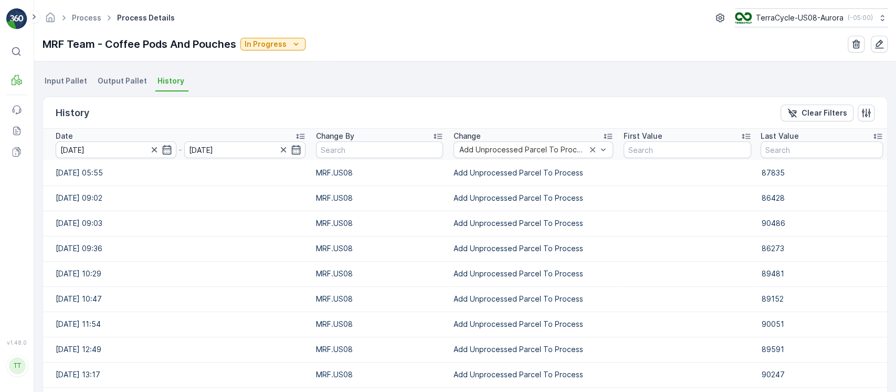
scroll to position [283, 0]
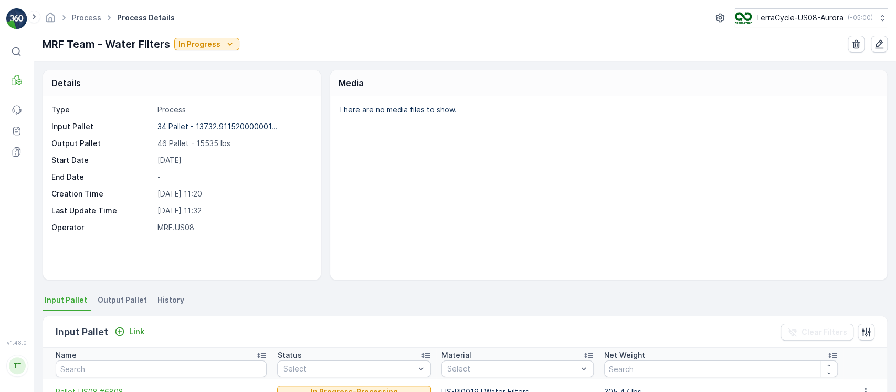
click at [163, 302] on span "History" at bounding box center [170, 299] width 27 height 10
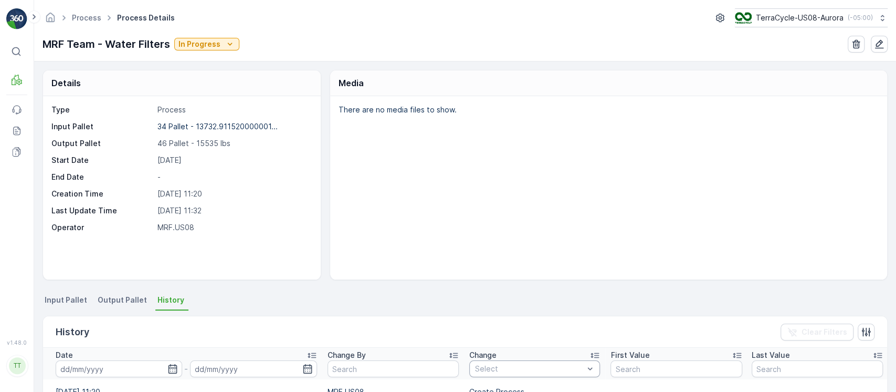
click at [555, 373] on div "Select" at bounding box center [534, 368] width 131 height 17
paste input "Add Unprocessed Parcel To Process"
type input "Add Unprocessed Parcel To Process"
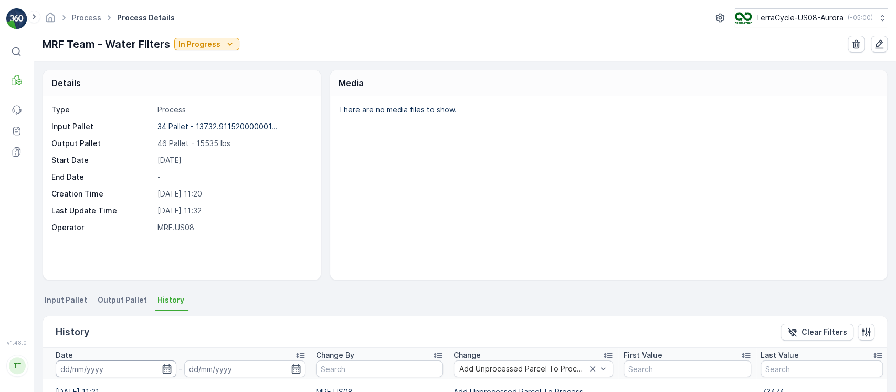
click at [94, 367] on input at bounding box center [116, 368] width 121 height 17
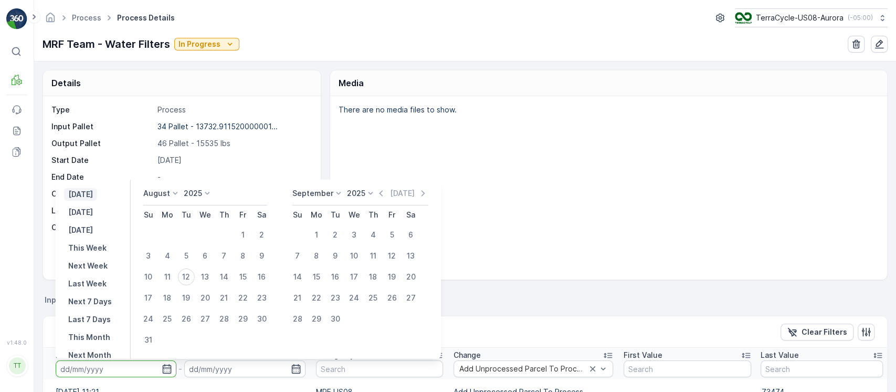
click at [93, 195] on p "Yesterday" at bounding box center [80, 194] width 25 height 10
type input "11.08.2025"
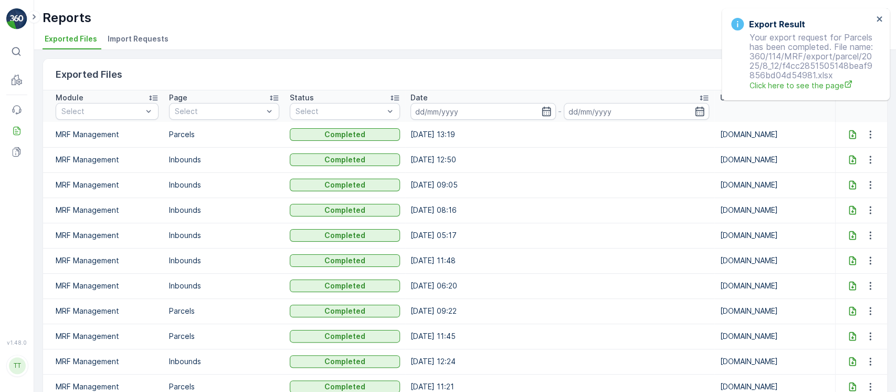
click at [852, 132] on icon at bounding box center [852, 134] width 7 height 9
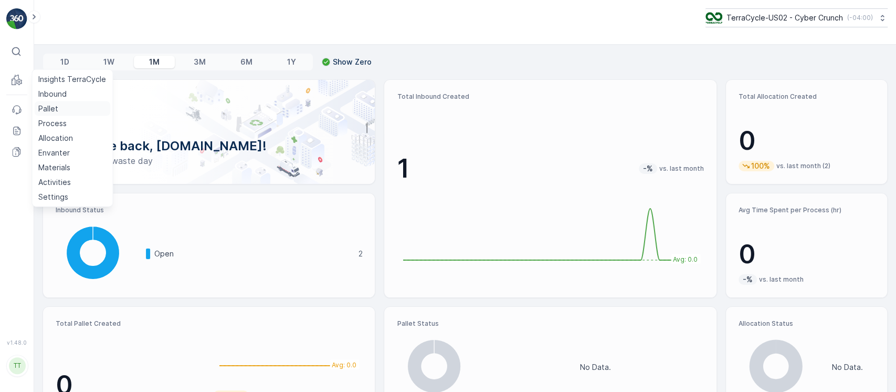
click at [56, 112] on p "Pallet" at bounding box center [48, 108] width 20 height 10
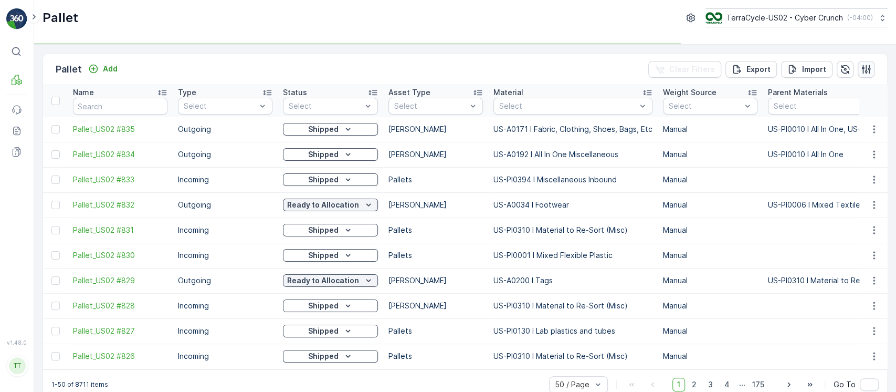
click at [862, 70] on icon "button" at bounding box center [866, 69] width 9 height 9
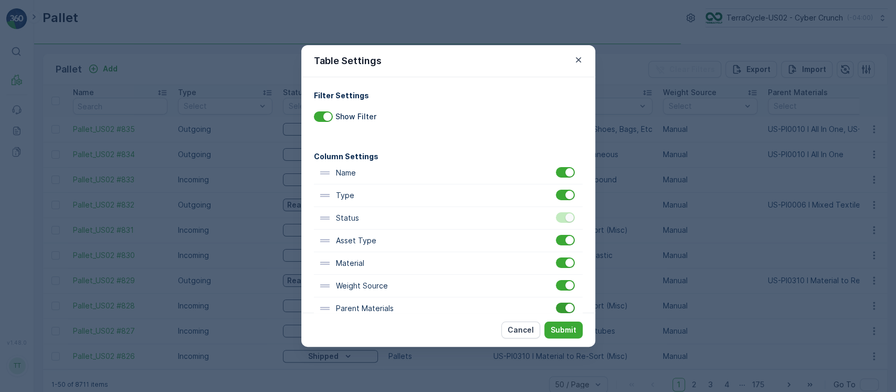
click at [565, 311] on div at bounding box center [569, 307] width 8 height 8
click at [556, 302] on input "checkbox" at bounding box center [556, 302] width 0 height 0
click at [572, 323] on button "Submit" at bounding box center [563, 329] width 38 height 17
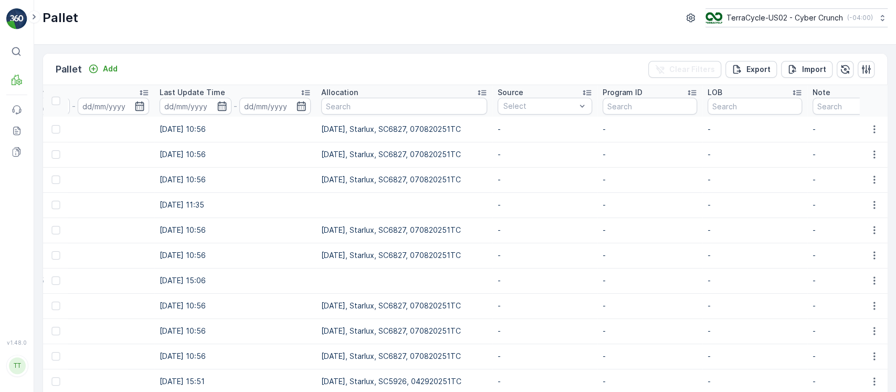
scroll to position [0, 1283]
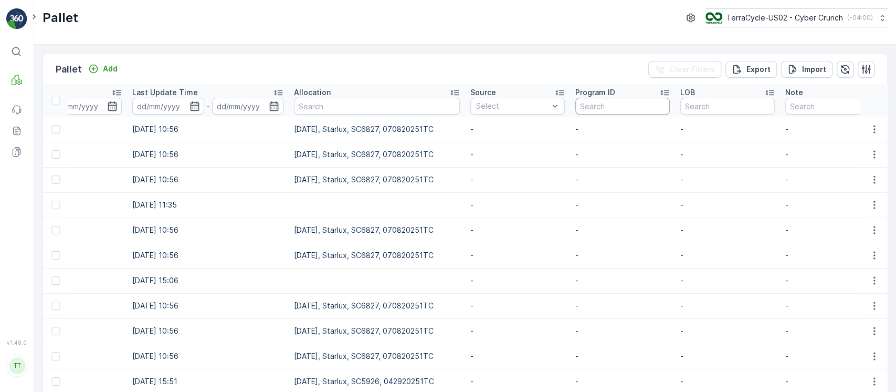
click at [602, 103] on input "text" at bounding box center [622, 106] width 94 height 17
type input "mat"
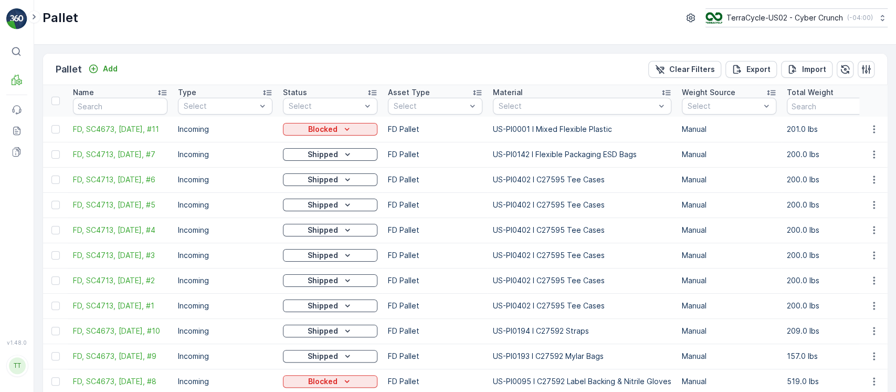
click at [134, 90] on div "Name" at bounding box center [120, 92] width 94 height 10
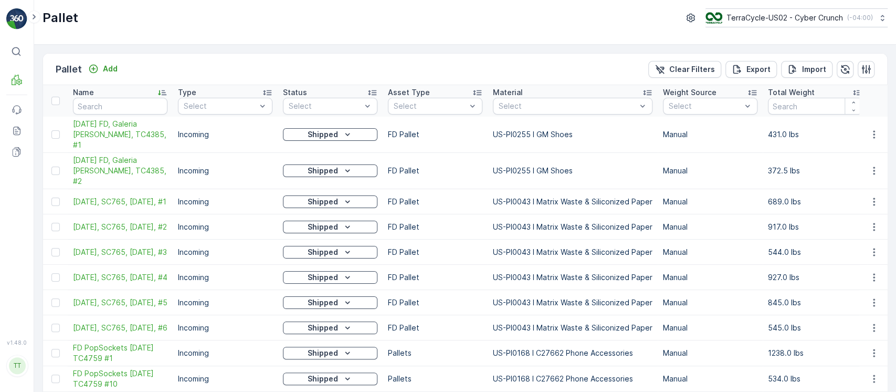
click at [134, 91] on div "Name" at bounding box center [120, 92] width 94 height 10
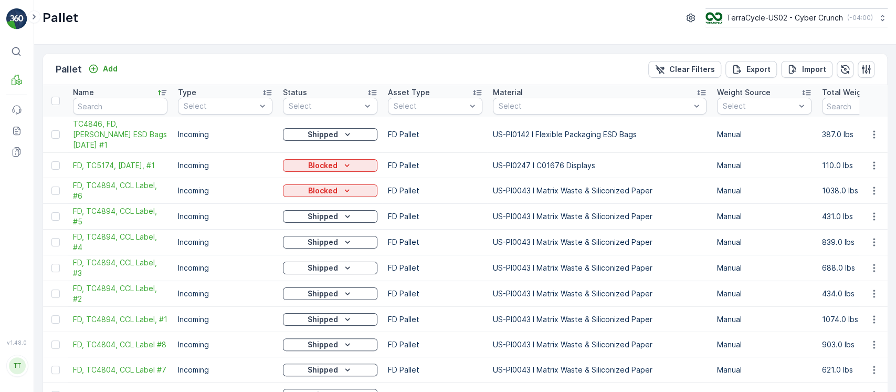
drag, startPoint x: 659, startPoint y: 73, endPoint x: 0, endPoint y: 75, distance: 659.3
click at [660, 73] on button "Clear Filters" at bounding box center [684, 69] width 73 height 17
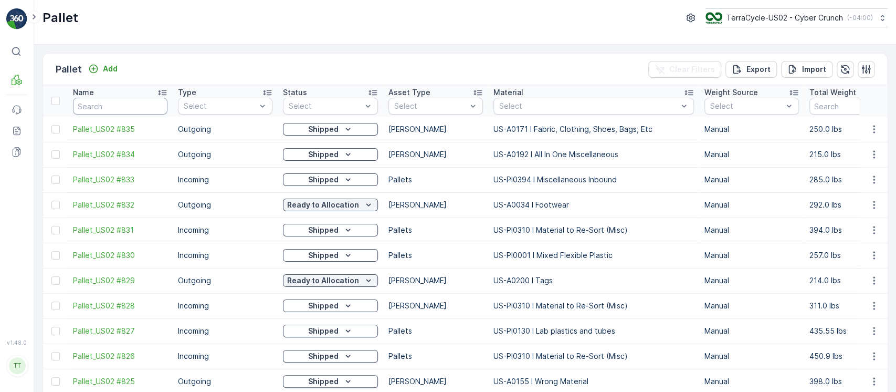
click at [122, 109] on input "text" at bounding box center [120, 106] width 94 height 17
type input "fd"
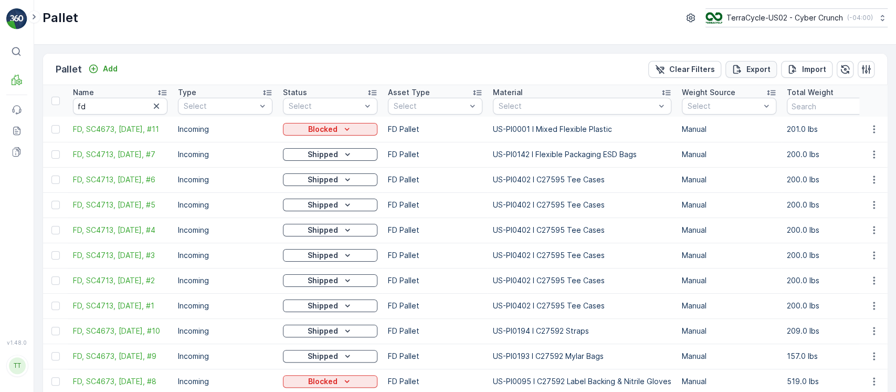
click at [758, 66] on p "Export" at bounding box center [758, 69] width 24 height 10
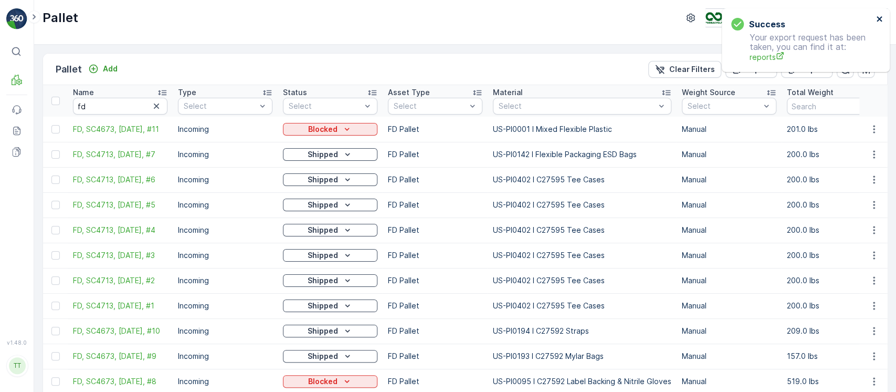
click at [877, 19] on icon "close" at bounding box center [879, 19] width 7 height 8
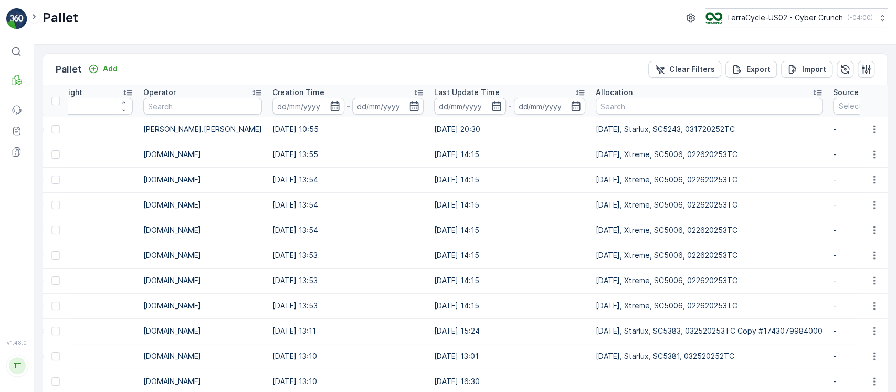
scroll to position [0, 958]
click at [435, 102] on input at bounding box center [471, 106] width 72 height 17
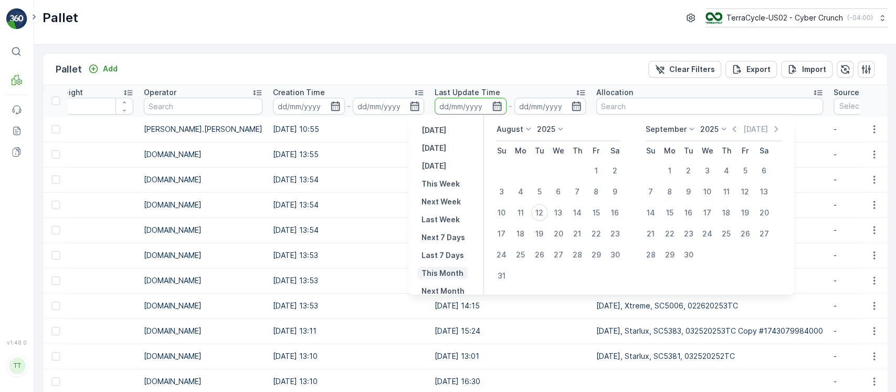
scroll to position [73, 0]
click at [445, 272] on p "This Year" at bounding box center [439, 271] width 35 height 10
type input "01.01.2025"
type input "31.12.2025"
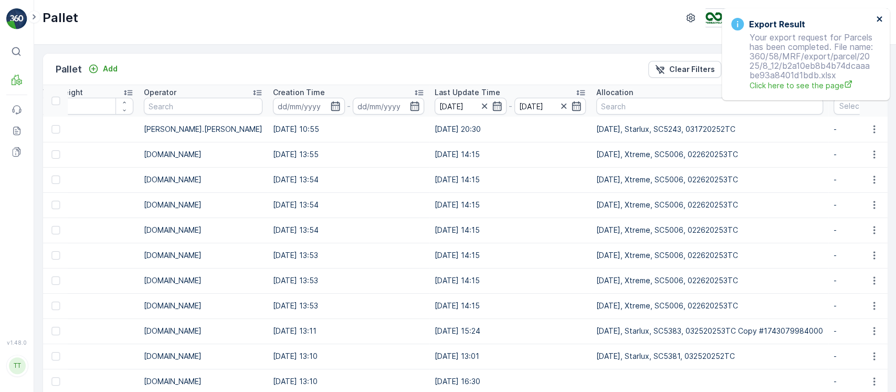
click at [878, 19] on icon "close" at bounding box center [879, 18] width 5 height 5
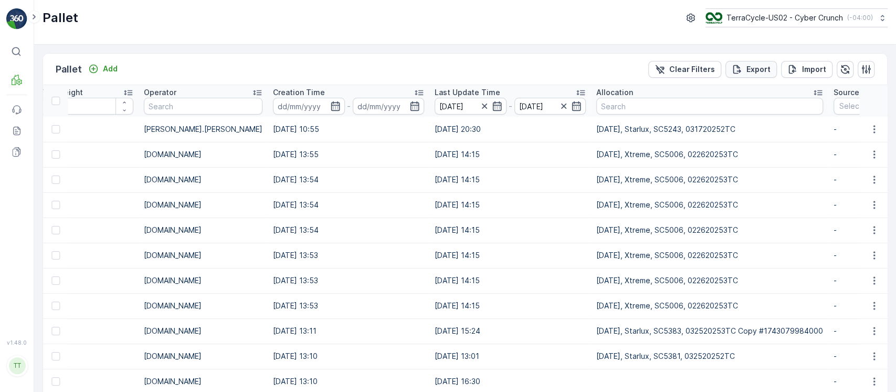
click at [756, 73] on p "Export" at bounding box center [758, 69] width 24 height 10
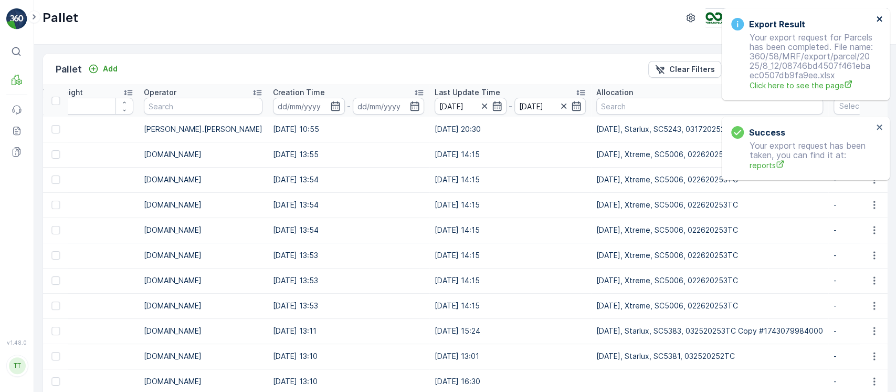
click at [879, 20] on icon "close" at bounding box center [879, 19] width 7 height 8
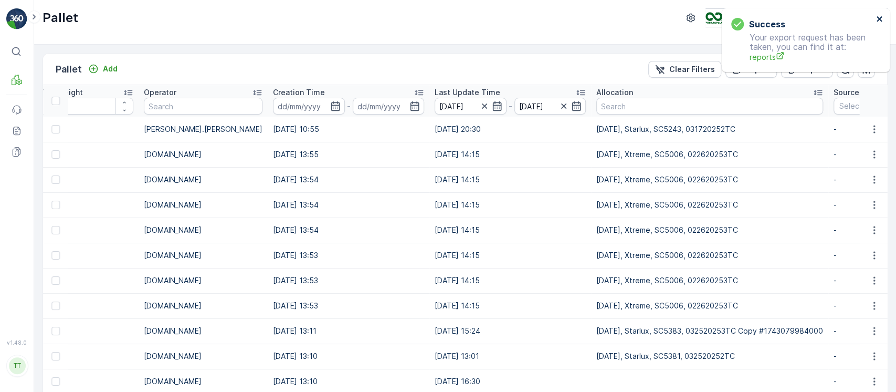
click at [879, 20] on icon "close" at bounding box center [879, 19] width 7 height 8
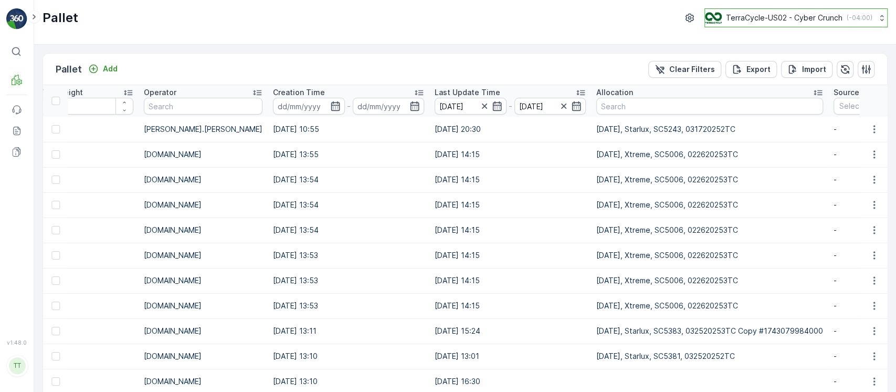
click at [829, 21] on p "TerraCycle-US02 - Cyber Crunch" at bounding box center [784, 18] width 117 height 10
type input "8"
click at [804, 59] on div "TerraCycle-US08-Aurora America/Chicago (-05:00)" at bounding box center [801, 68] width 186 height 23
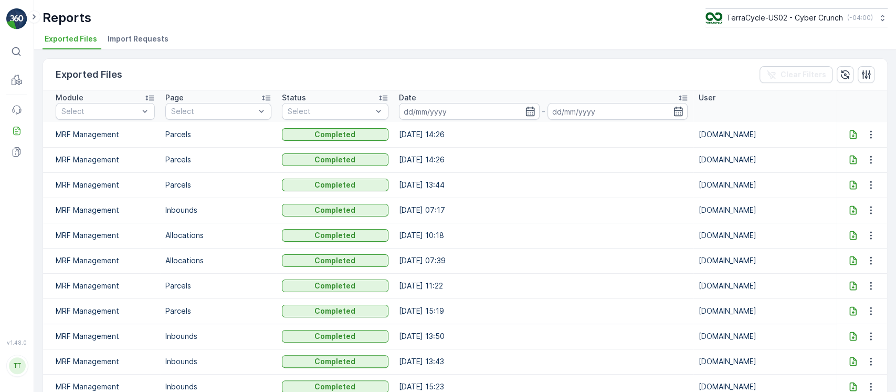
click at [849, 134] on icon at bounding box center [852, 134] width 7 height 9
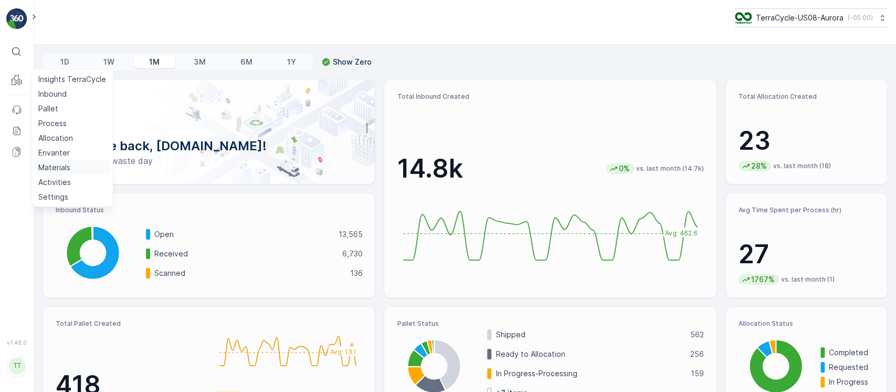
click at [64, 169] on p "Materials" at bounding box center [54, 167] width 32 height 10
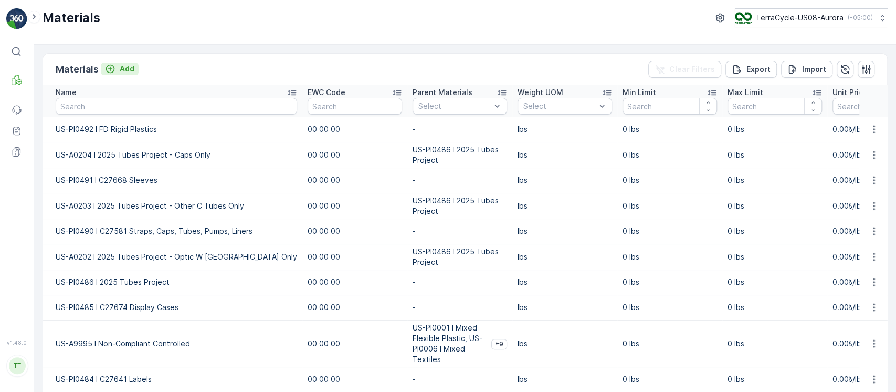
click at [129, 65] on p "Add" at bounding box center [127, 69] width 15 height 10
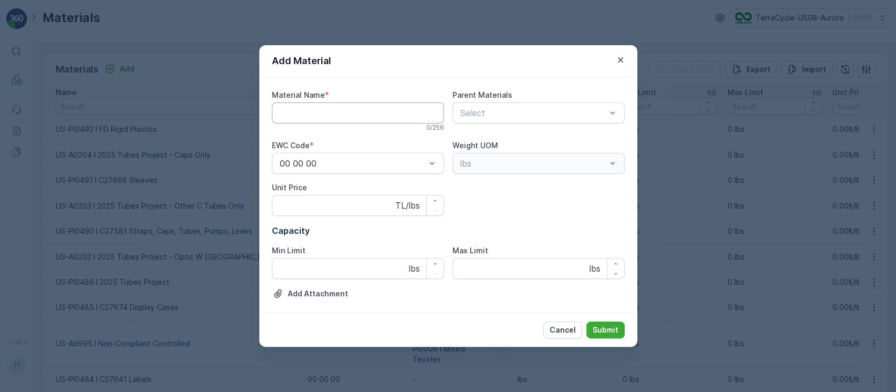
click at [351, 111] on Name "Material Name" at bounding box center [358, 112] width 172 height 21
paste Name "US-PI0494 I CRW36524 Displays"
type Name "US-PI0494 I CRW36524 Displays"
click at [613, 331] on p "Submit" at bounding box center [606, 329] width 26 height 10
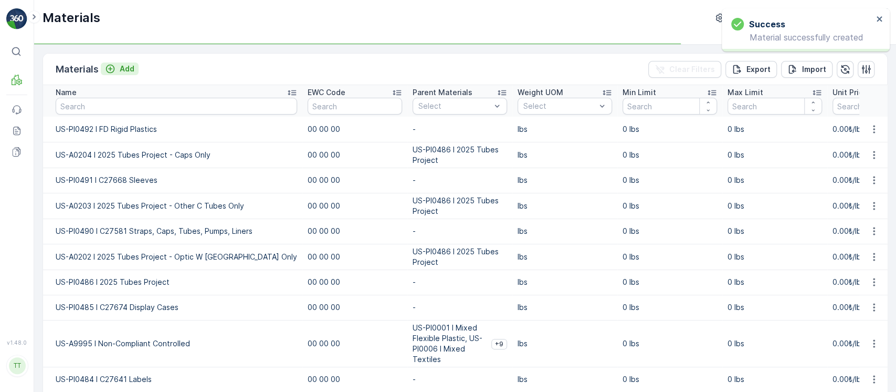
click at [122, 66] on p "Add" at bounding box center [127, 69] width 15 height 10
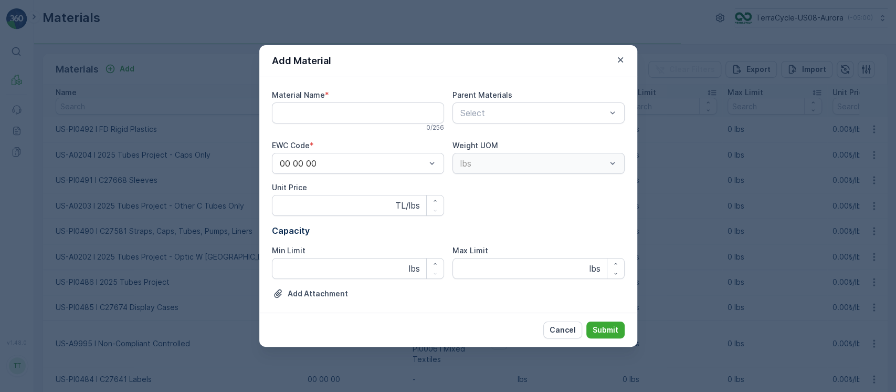
click at [320, 112] on Name "Material Name" at bounding box center [358, 112] width 172 height 21
paste Name "US-PI0493 I C27679 Mop Heads and Wipes"
type Name "US-PI0493 I C27679 Mop Heads and Wipes"
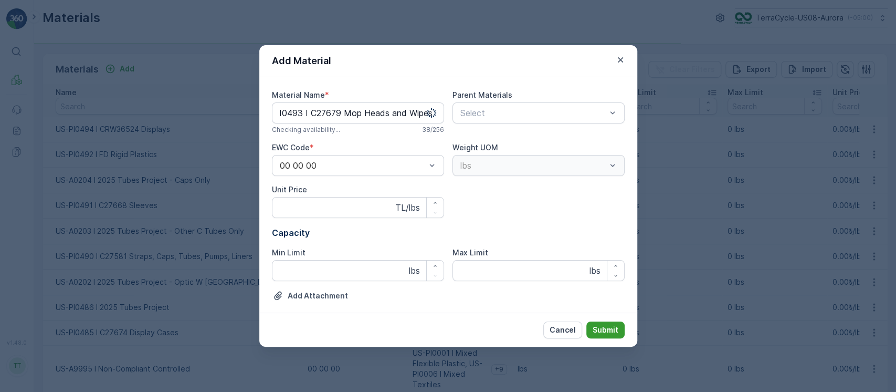
click at [613, 330] on p "Submit" at bounding box center [606, 329] width 26 height 10
